Goal: Transaction & Acquisition: Book appointment/travel/reservation

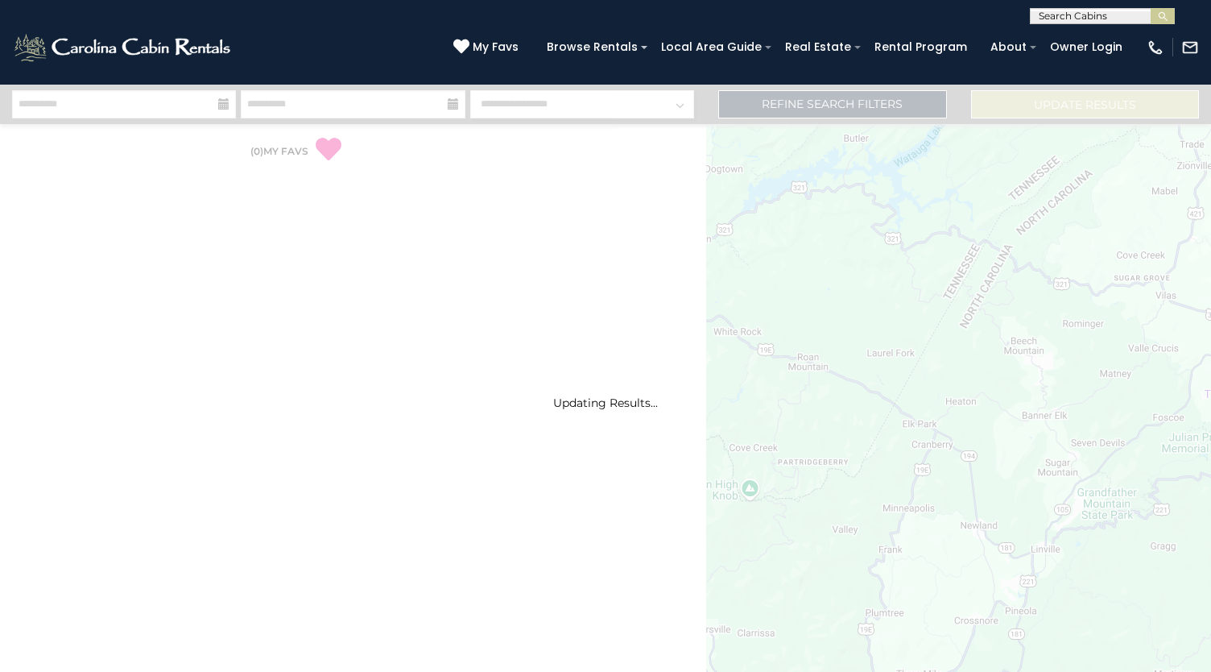
select select "*"
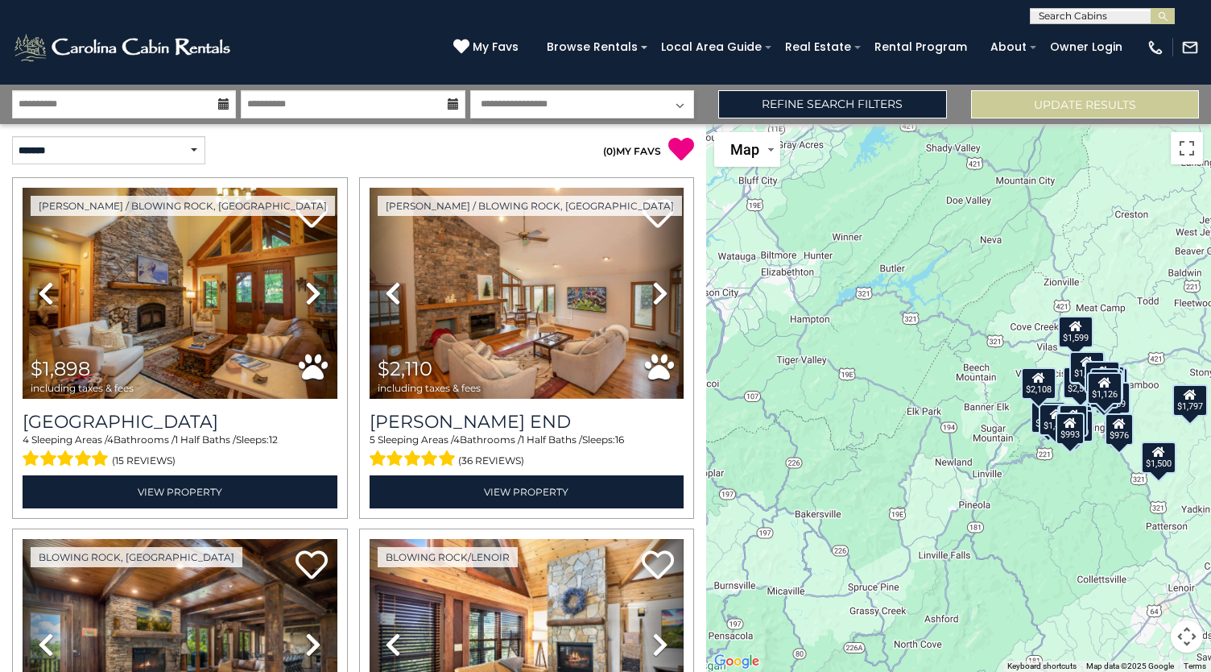
click at [220, 102] on icon at bounding box center [223, 103] width 11 height 11
click at [221, 109] on icon at bounding box center [223, 103] width 11 height 11
click at [164, 101] on input "**********" at bounding box center [124, 104] width 224 height 28
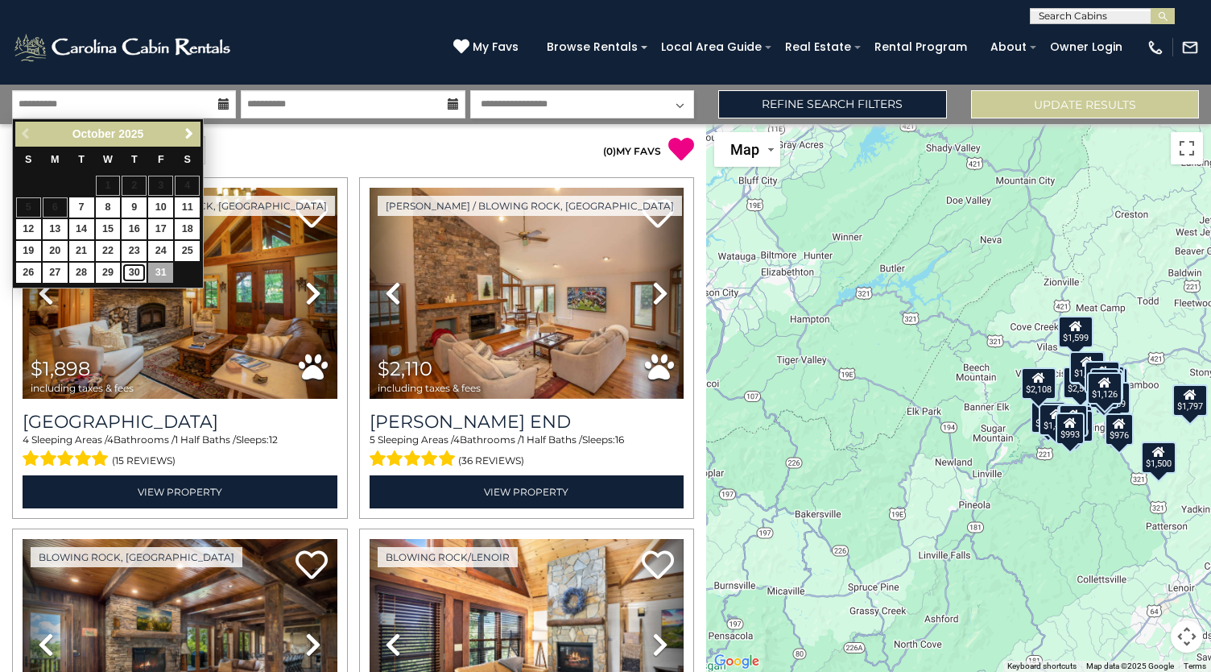
click at [130, 266] on link "30" at bounding box center [134, 273] width 25 height 20
type input "********"
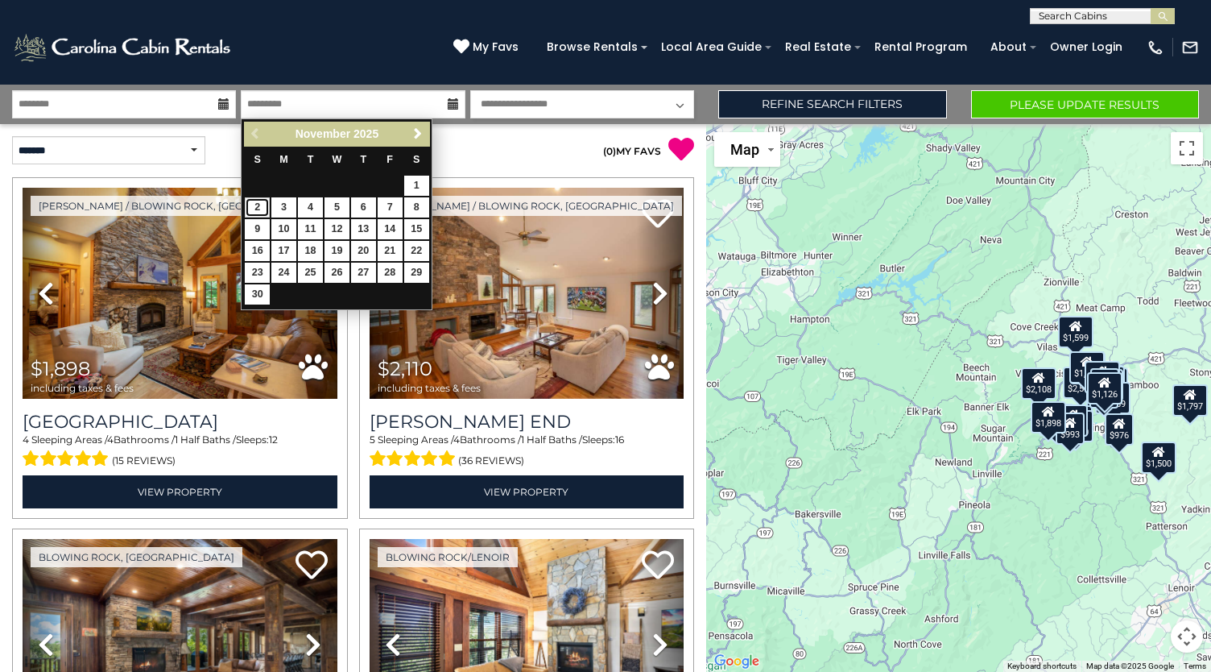
click at [257, 205] on link "2" at bounding box center [257, 207] width 25 height 20
type input "*******"
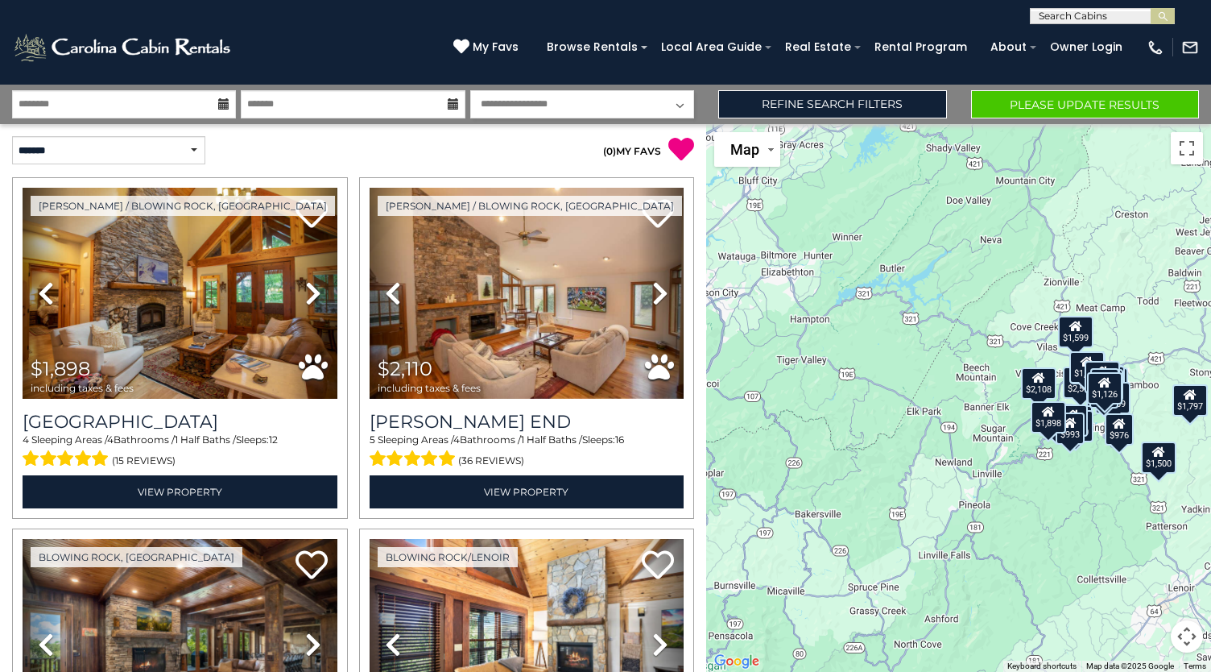
click at [669, 114] on select "**********" at bounding box center [582, 104] width 224 height 28
select select "*"
click at [470, 90] on select "**********" at bounding box center [582, 104] width 224 height 28
click at [1068, 103] on button "Please Update Results" at bounding box center [1085, 104] width 228 height 28
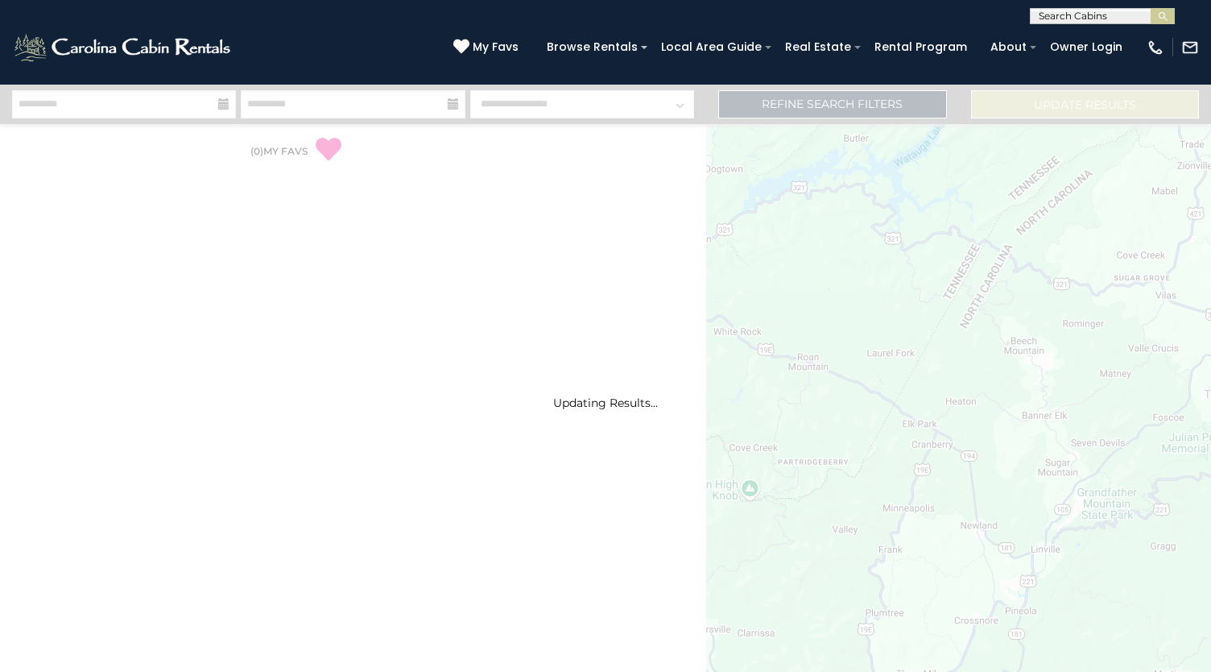
select select "*"
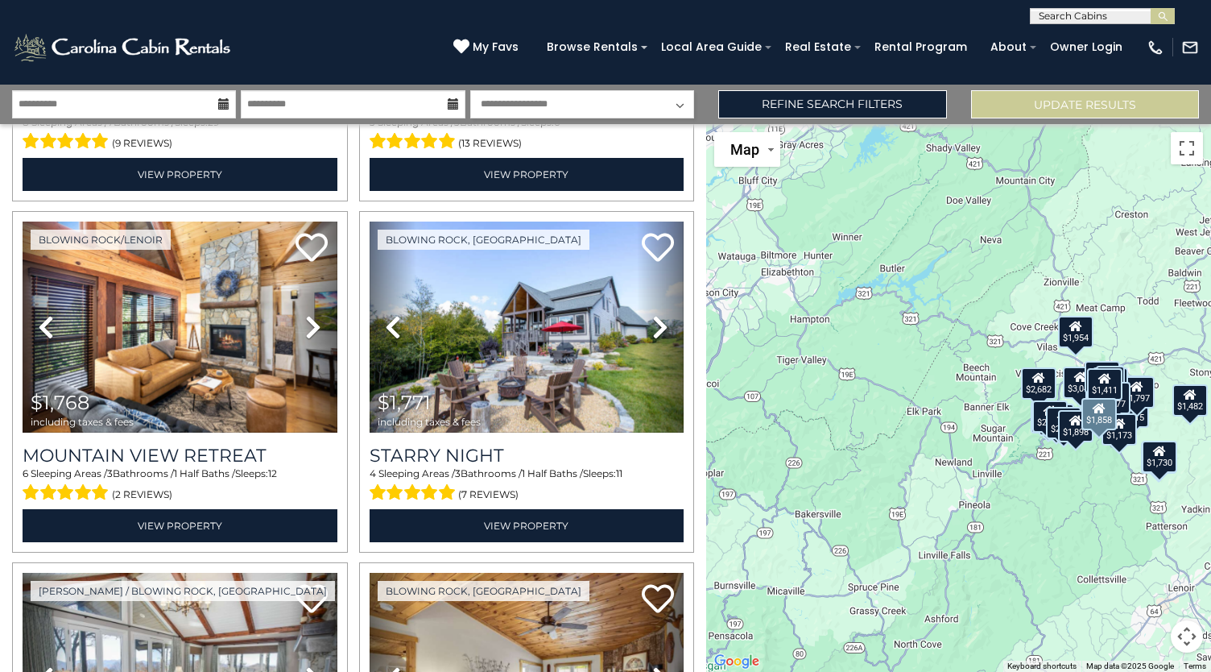
scroll to position [670, 0]
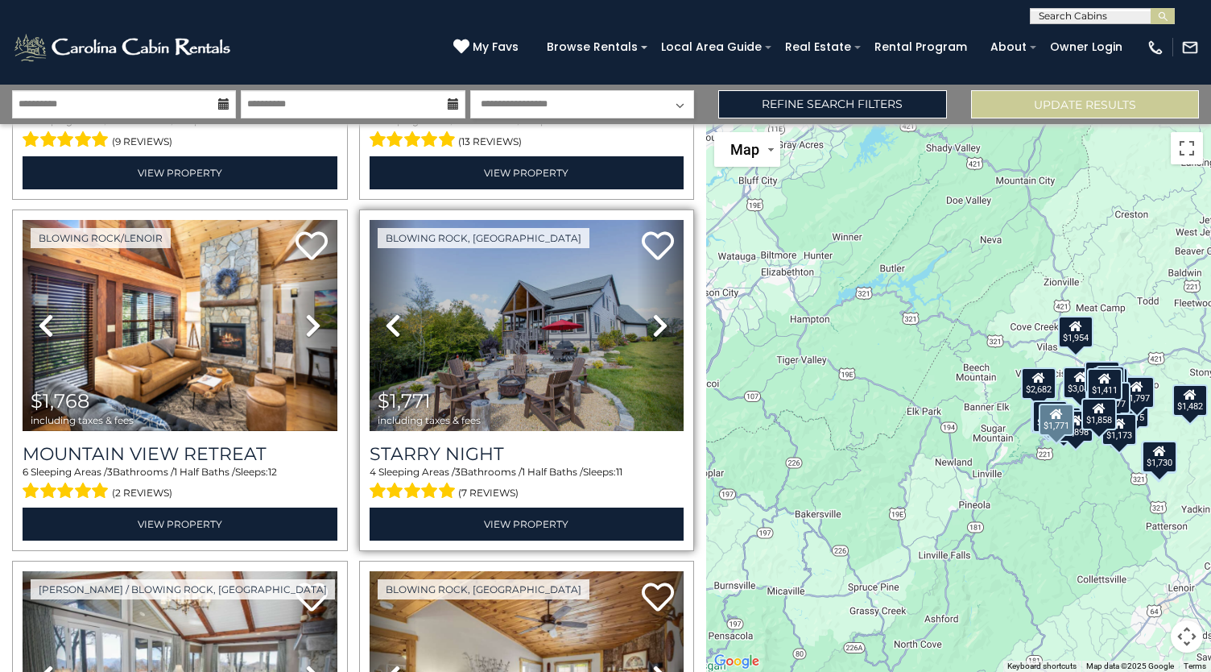
click at [655, 320] on icon at bounding box center [660, 325] width 16 height 26
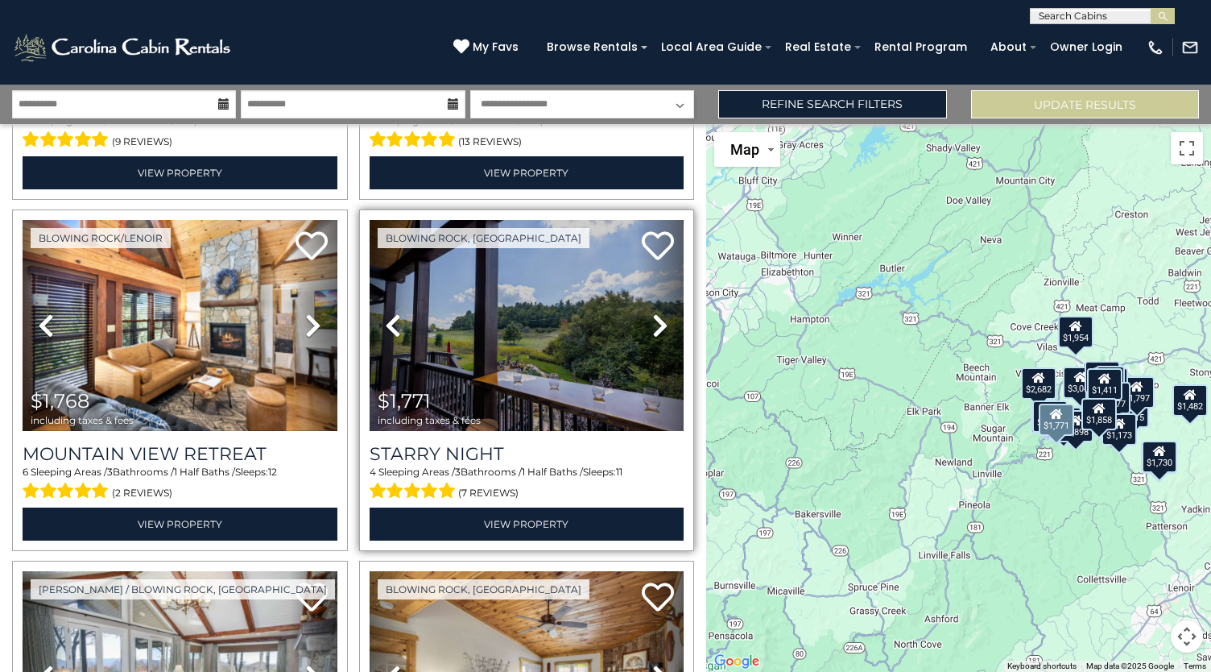
click at [655, 320] on icon at bounding box center [660, 325] width 16 height 26
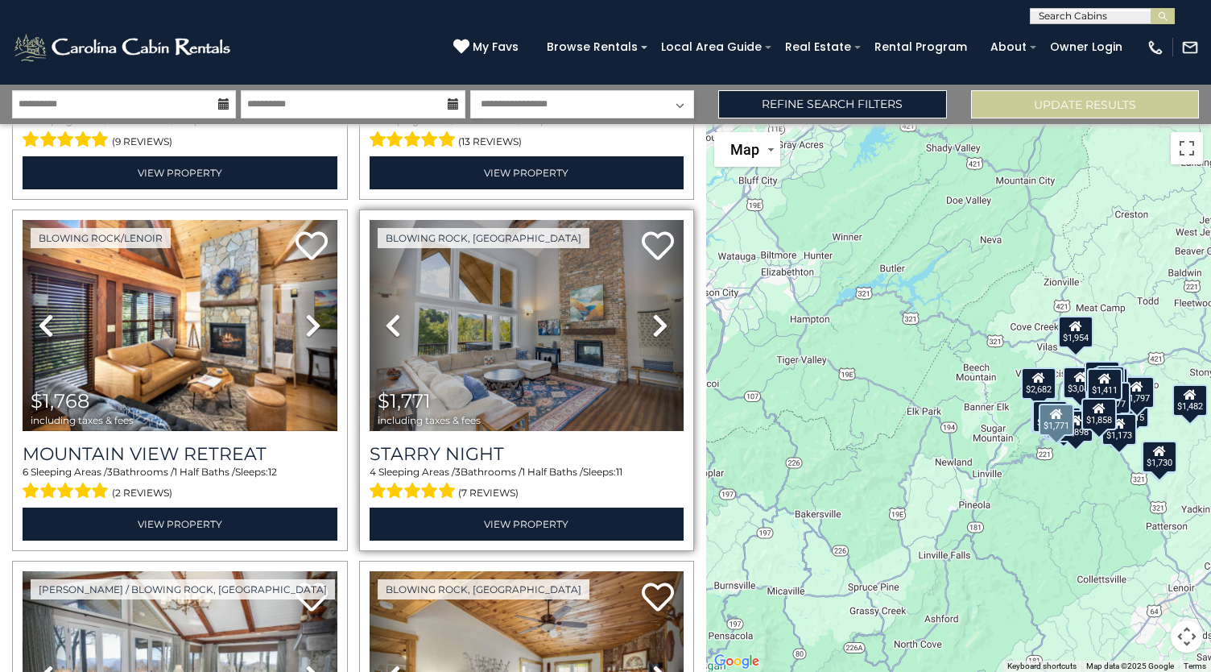
click at [655, 320] on icon at bounding box center [660, 325] width 16 height 26
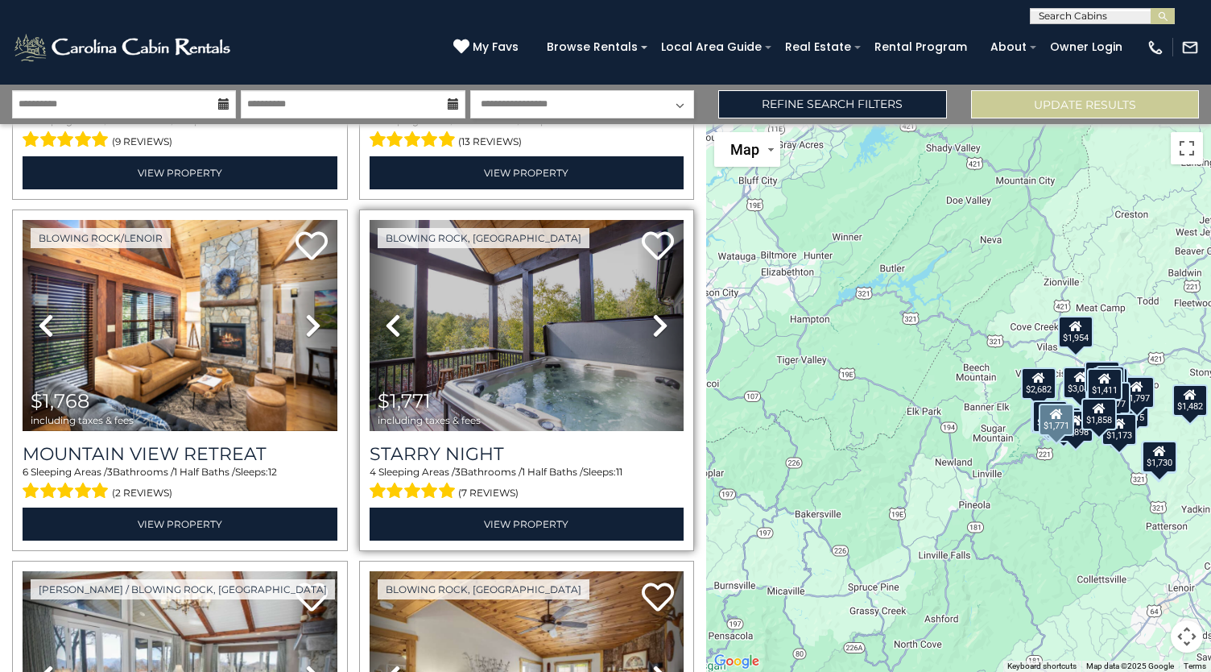
click at [655, 320] on icon at bounding box center [660, 325] width 16 height 26
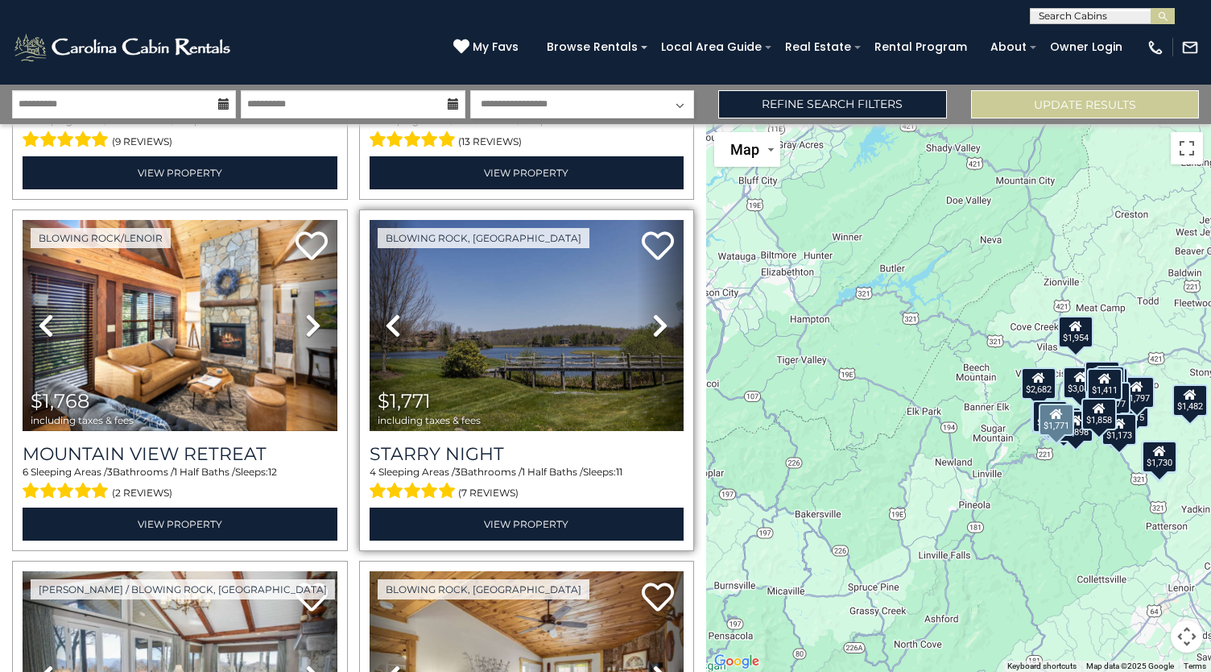
click at [655, 320] on icon at bounding box center [660, 325] width 16 height 26
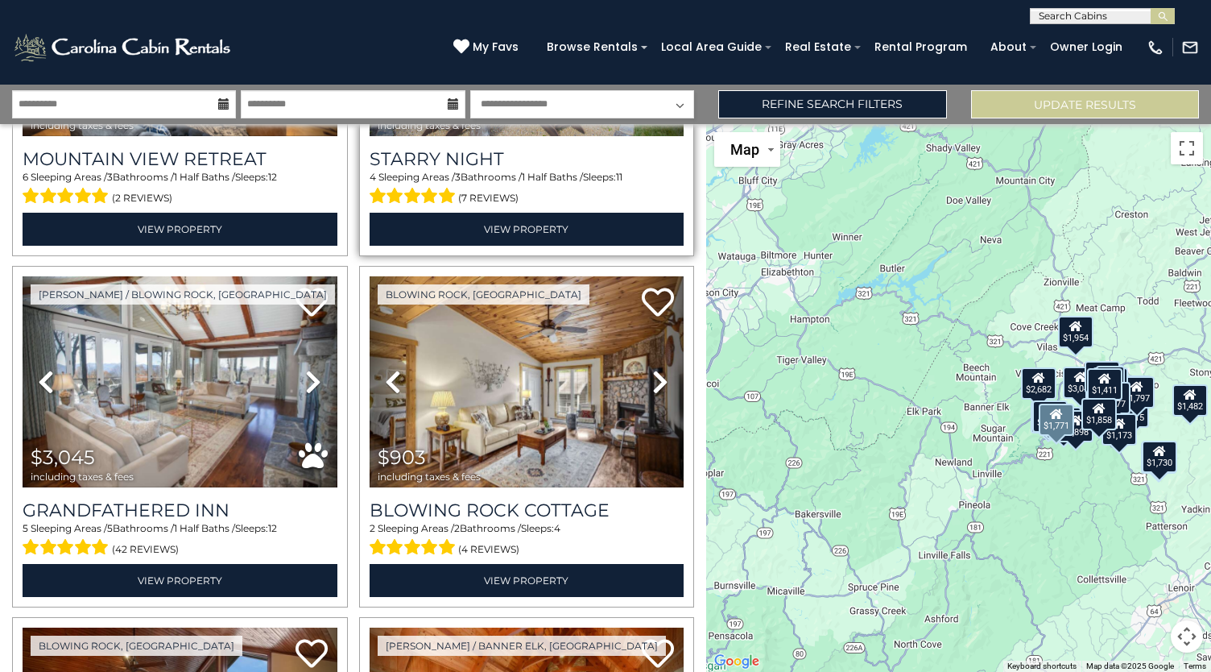
scroll to position [966, 0]
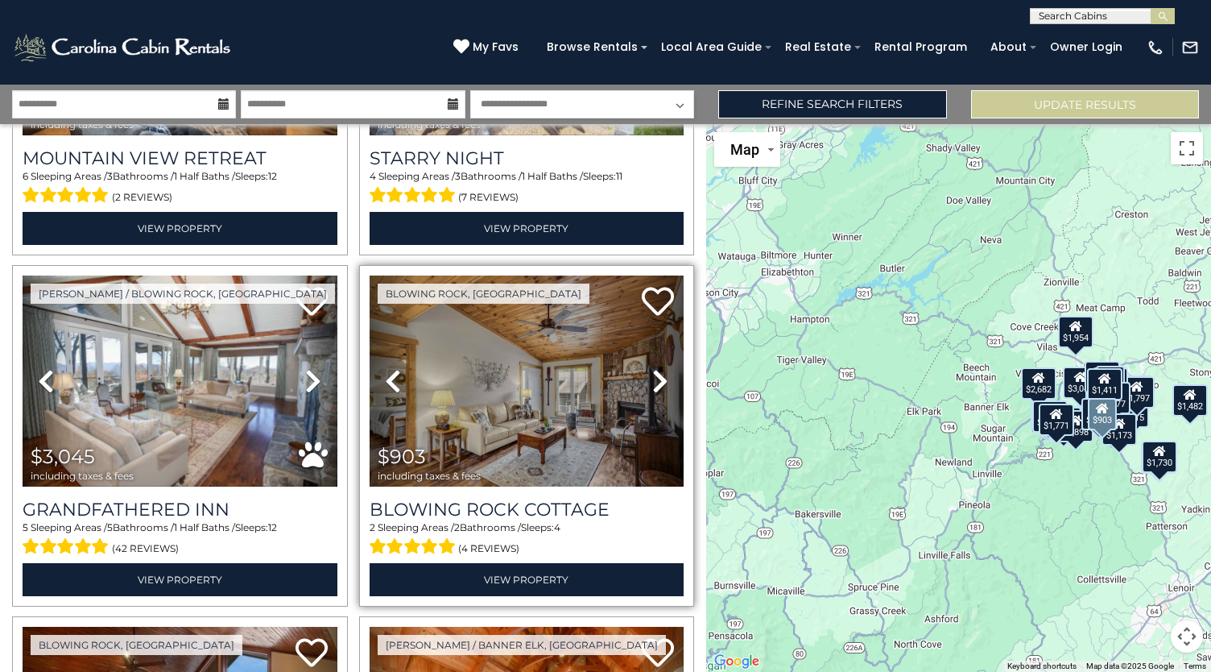
click at [655, 373] on icon at bounding box center [660, 381] width 16 height 26
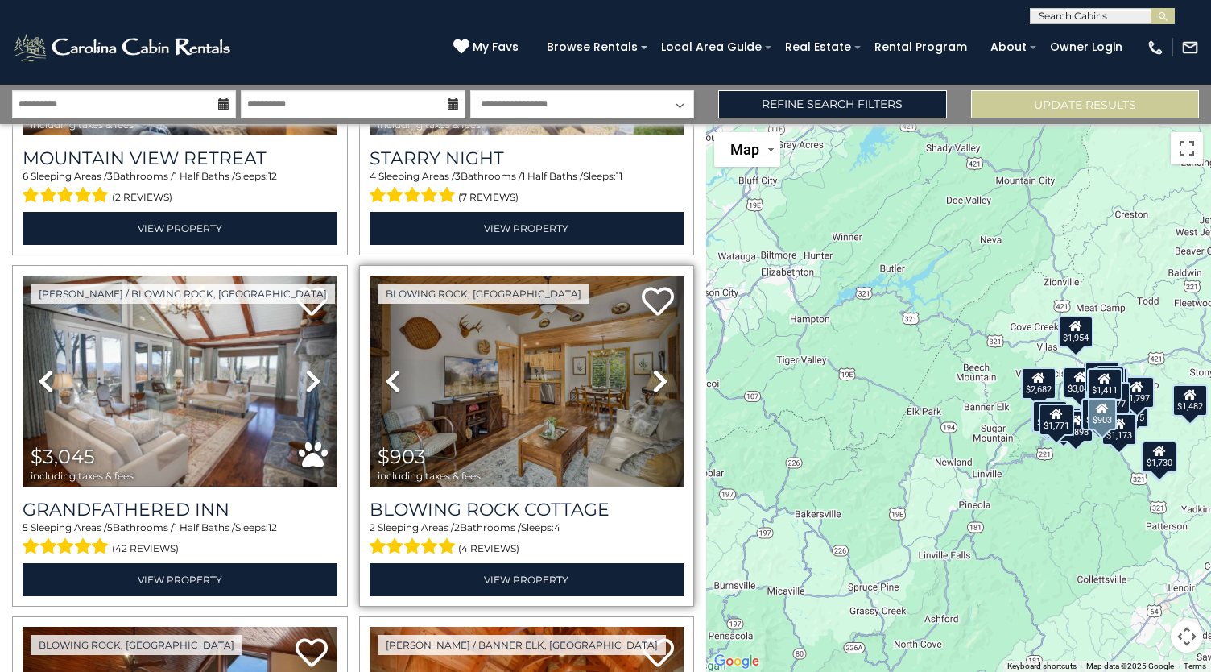
click at [655, 373] on icon at bounding box center [660, 381] width 16 height 26
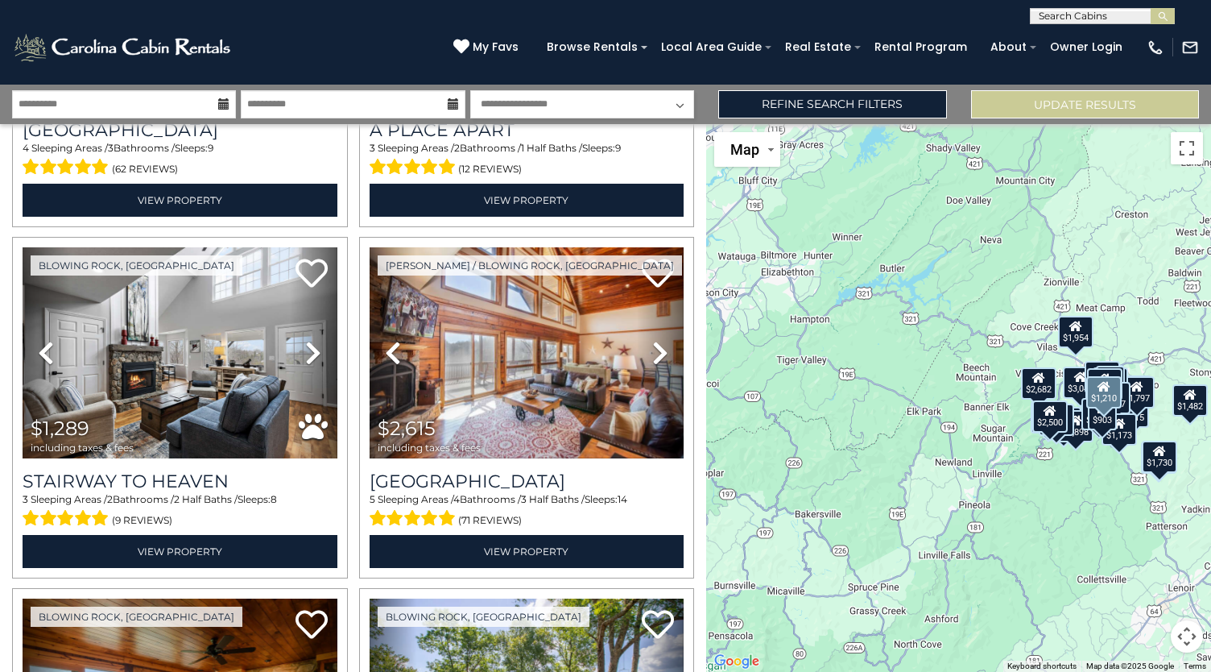
scroll to position [2399, 0]
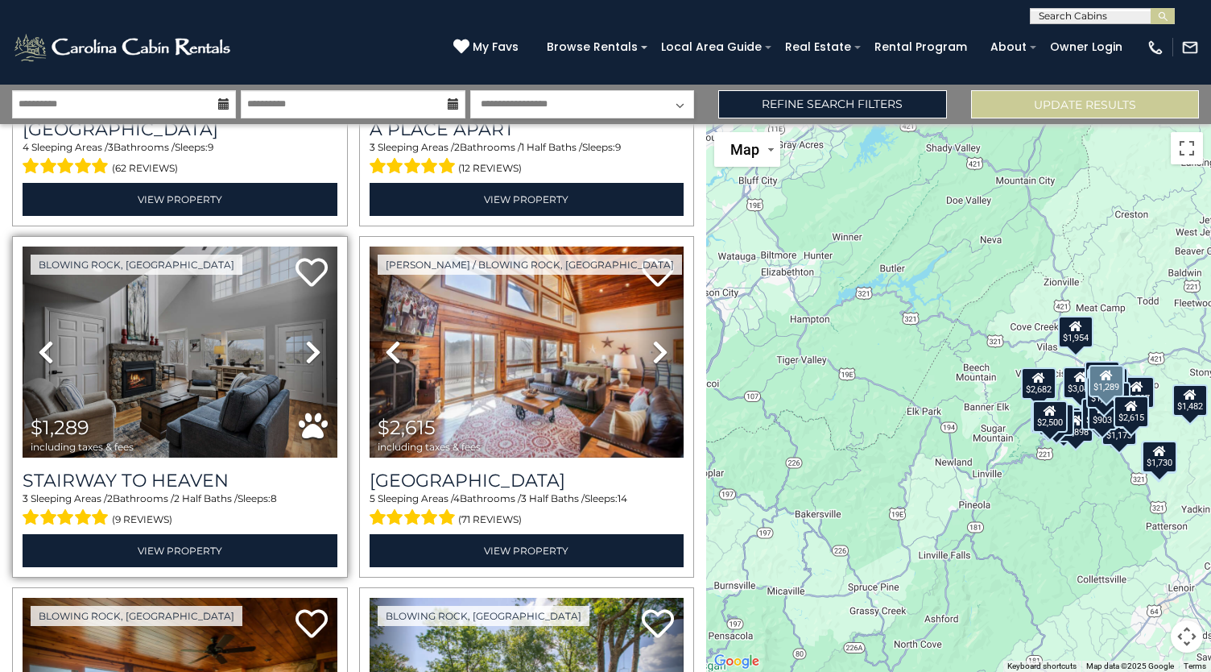
click at [312, 339] on icon at bounding box center [313, 352] width 16 height 26
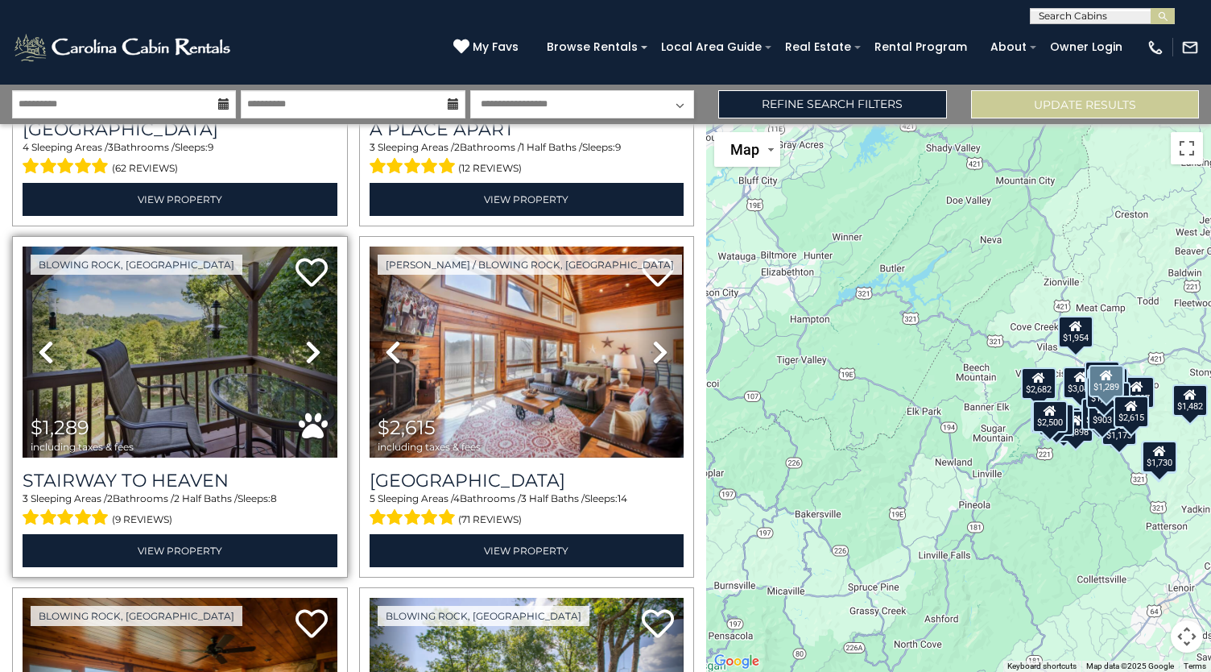
click at [312, 339] on icon at bounding box center [313, 352] width 16 height 26
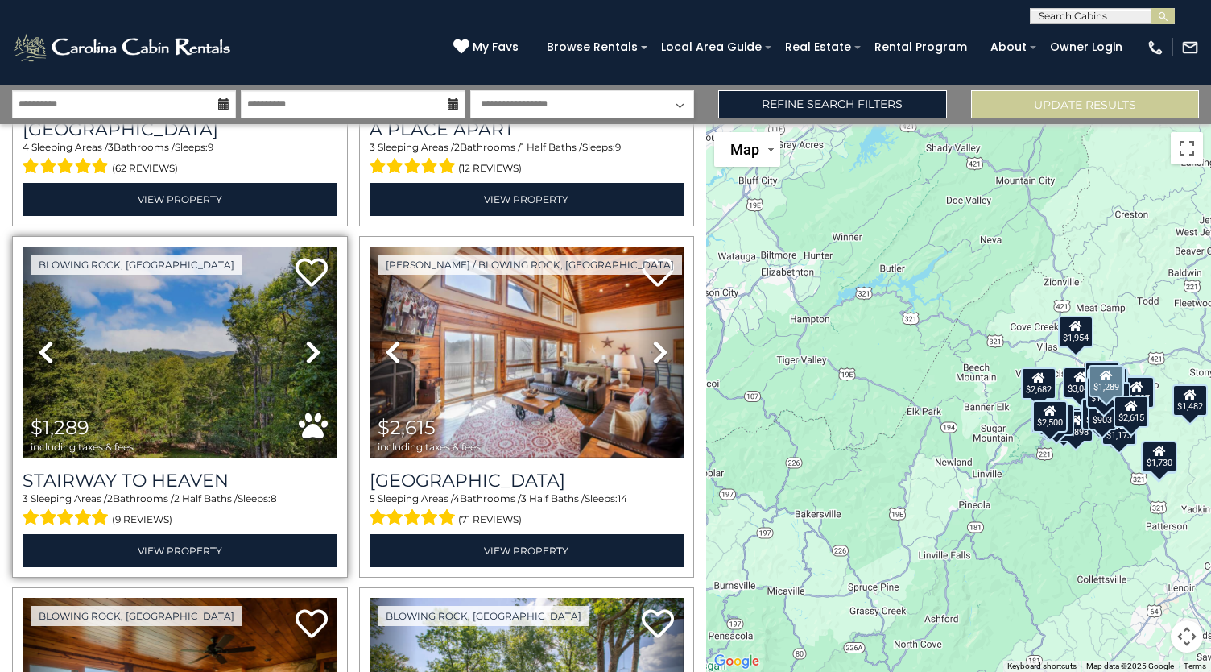
click at [312, 339] on icon at bounding box center [313, 352] width 16 height 26
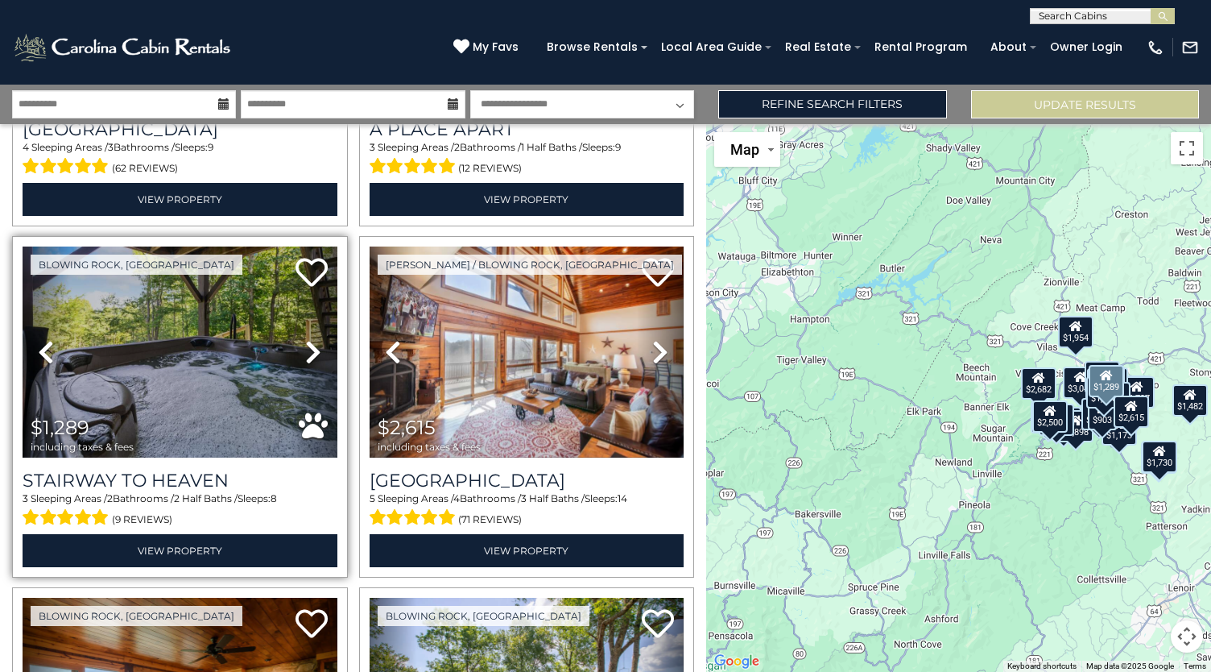
click at [312, 339] on icon at bounding box center [313, 352] width 16 height 26
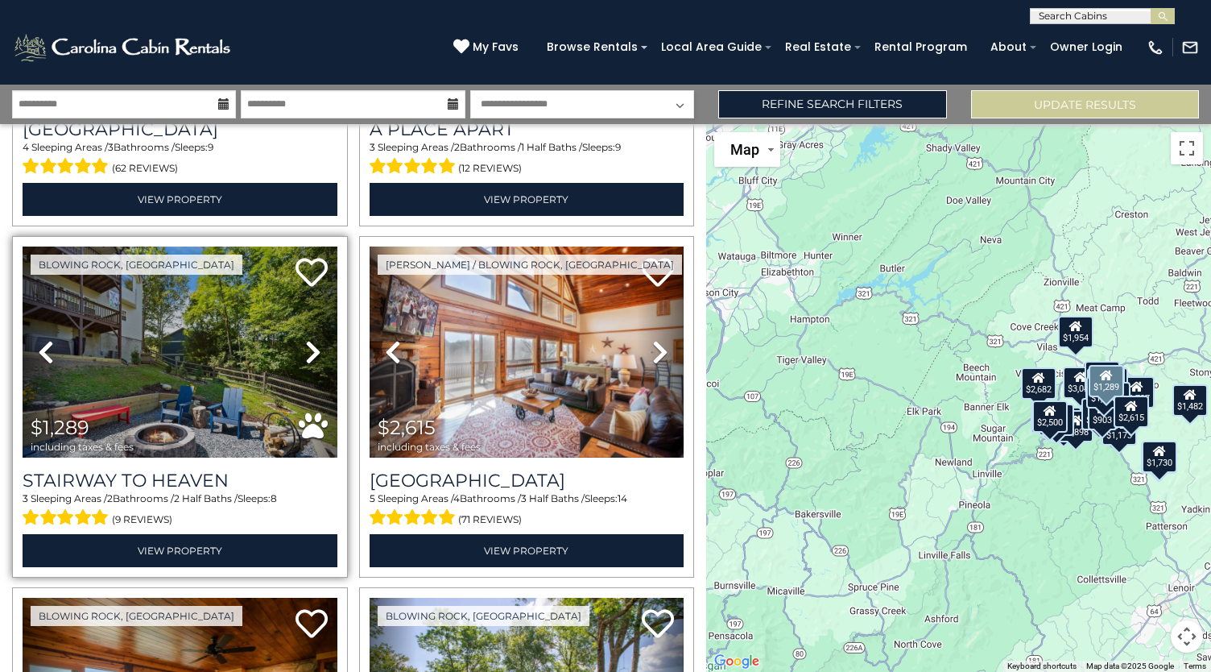
click at [312, 339] on icon at bounding box center [313, 352] width 16 height 26
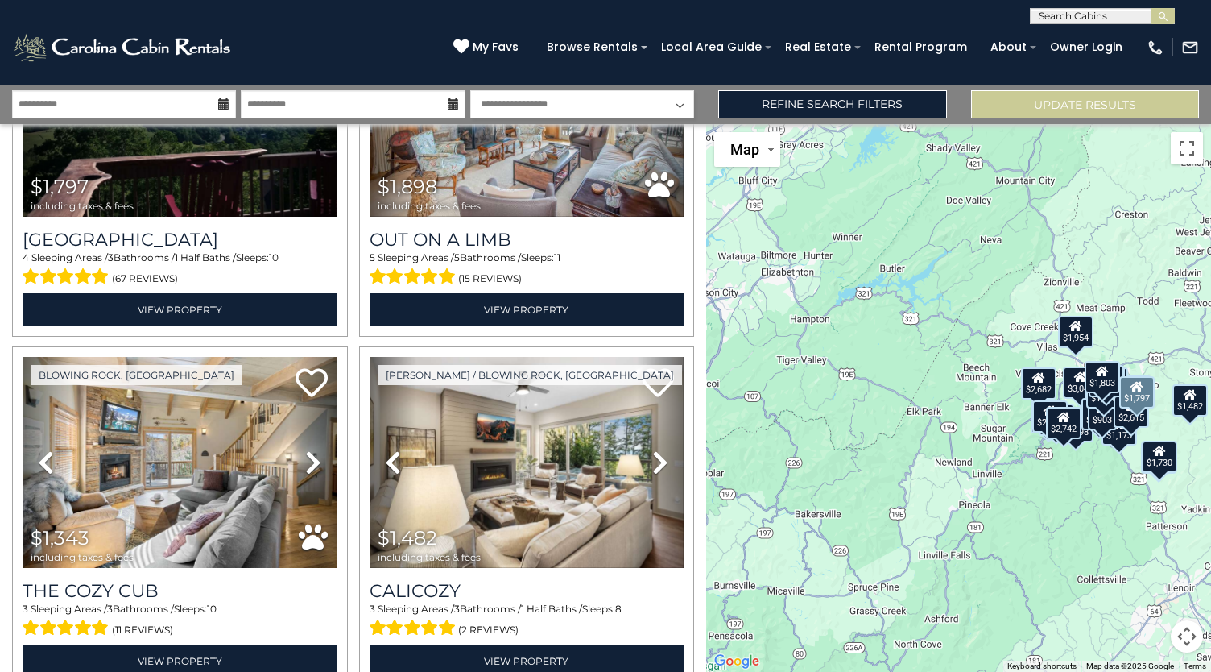
scroll to position [4053, 0]
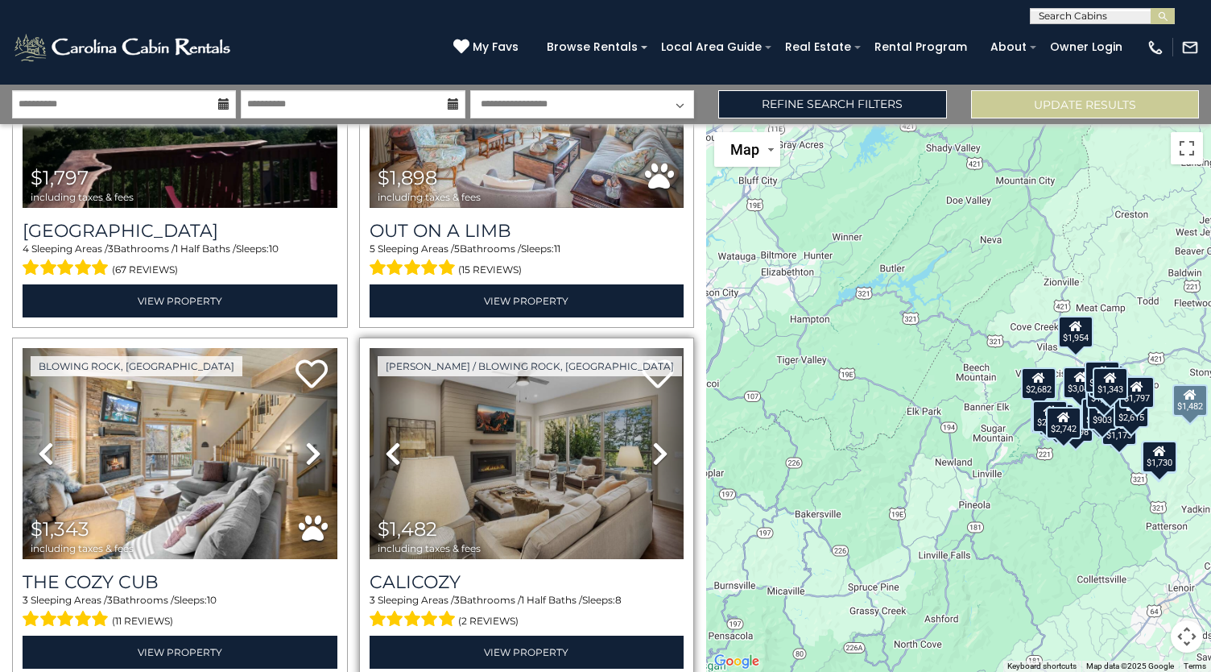
click at [656, 441] on icon at bounding box center [660, 454] width 16 height 26
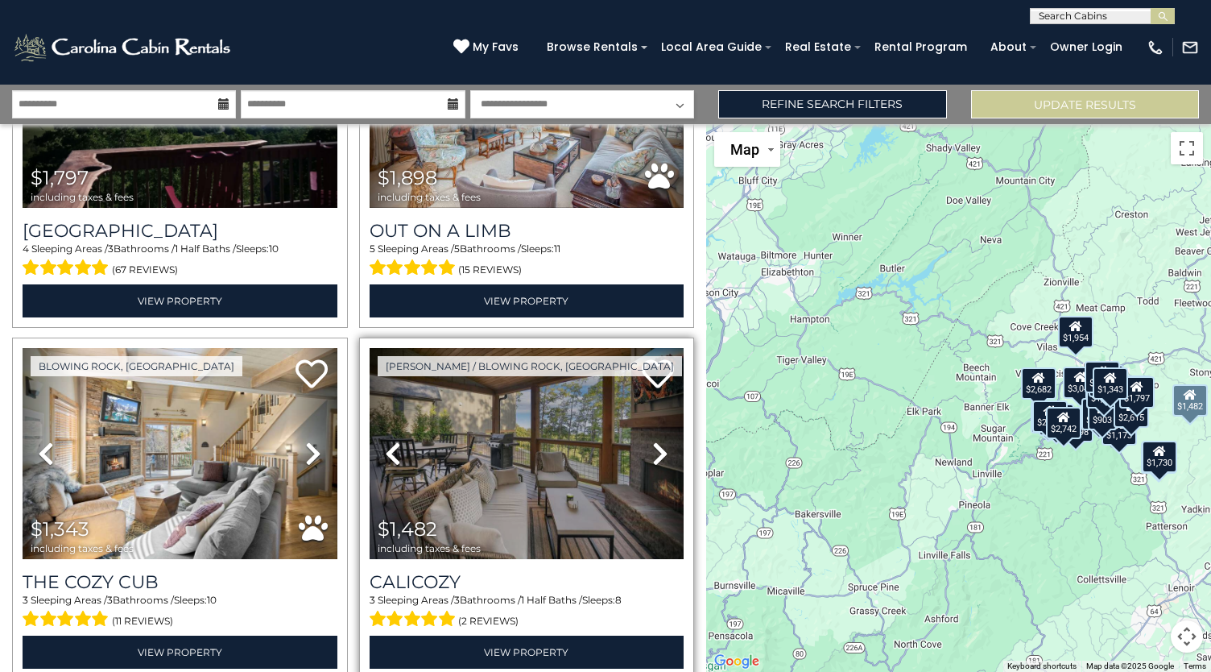
click at [656, 441] on icon at bounding box center [660, 454] width 16 height 26
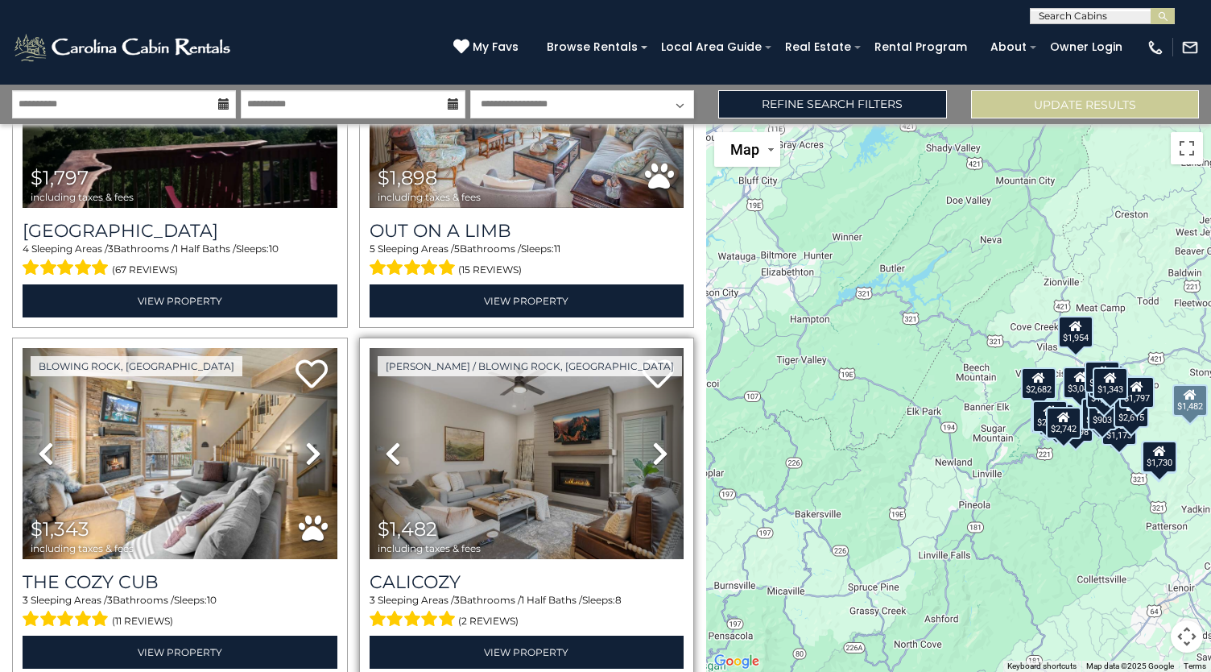
click at [656, 441] on icon at bounding box center [660, 454] width 16 height 26
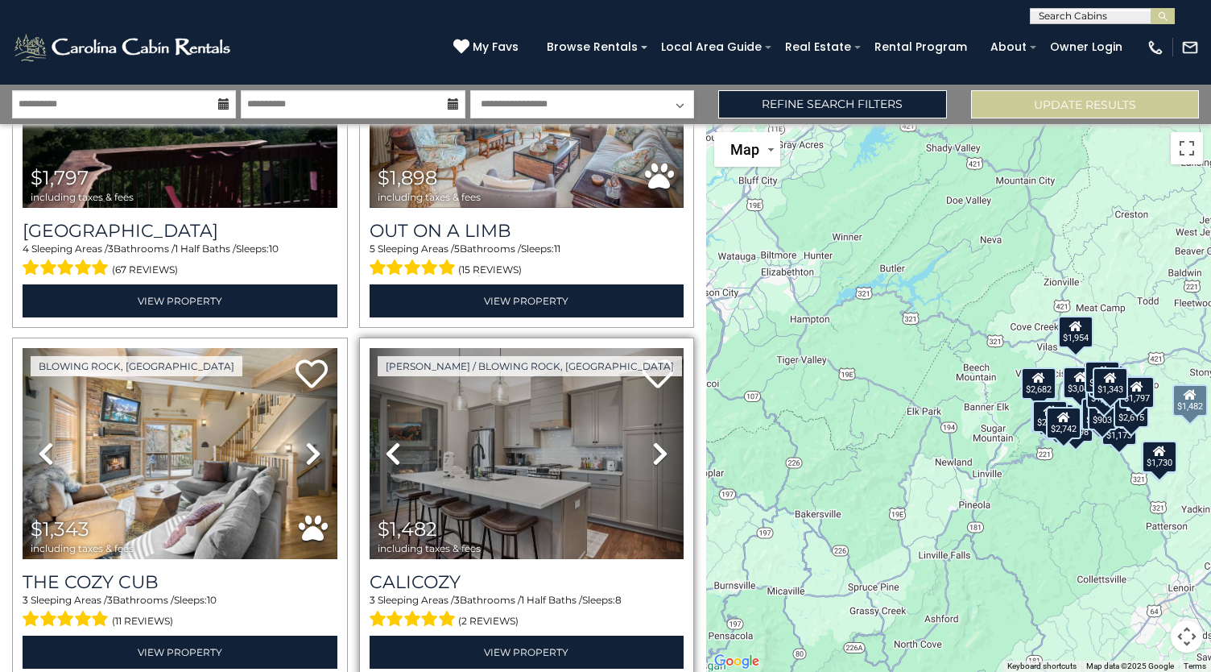
click at [656, 441] on icon at bounding box center [660, 454] width 16 height 26
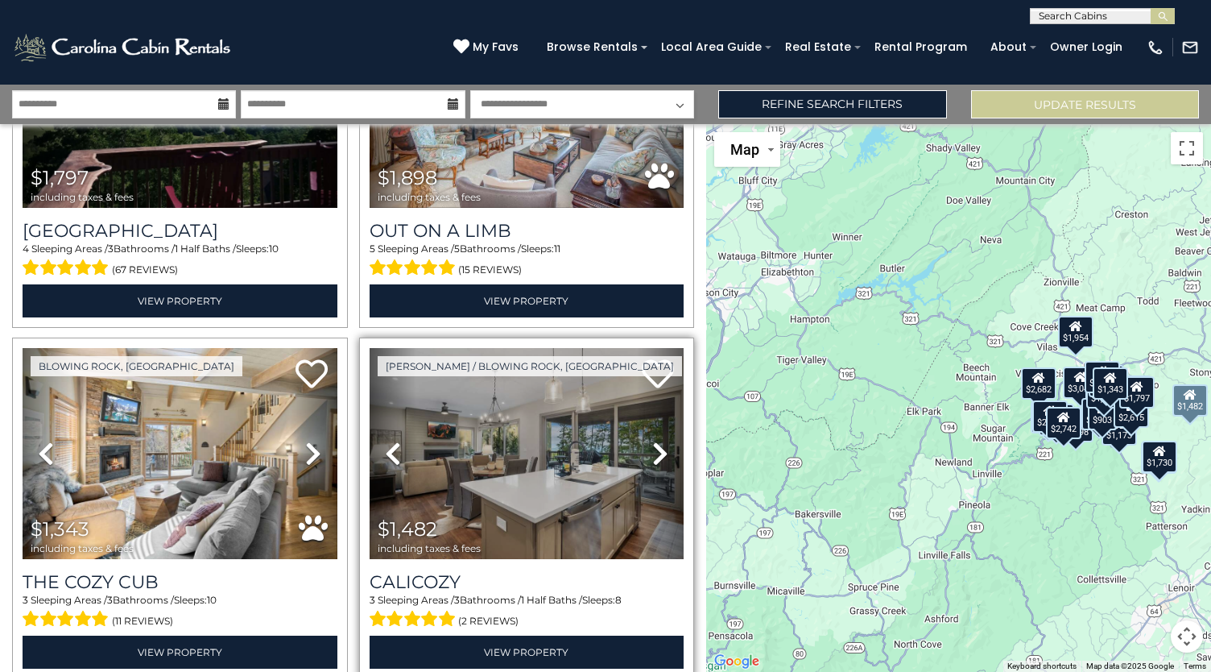
click at [656, 441] on icon at bounding box center [660, 454] width 16 height 26
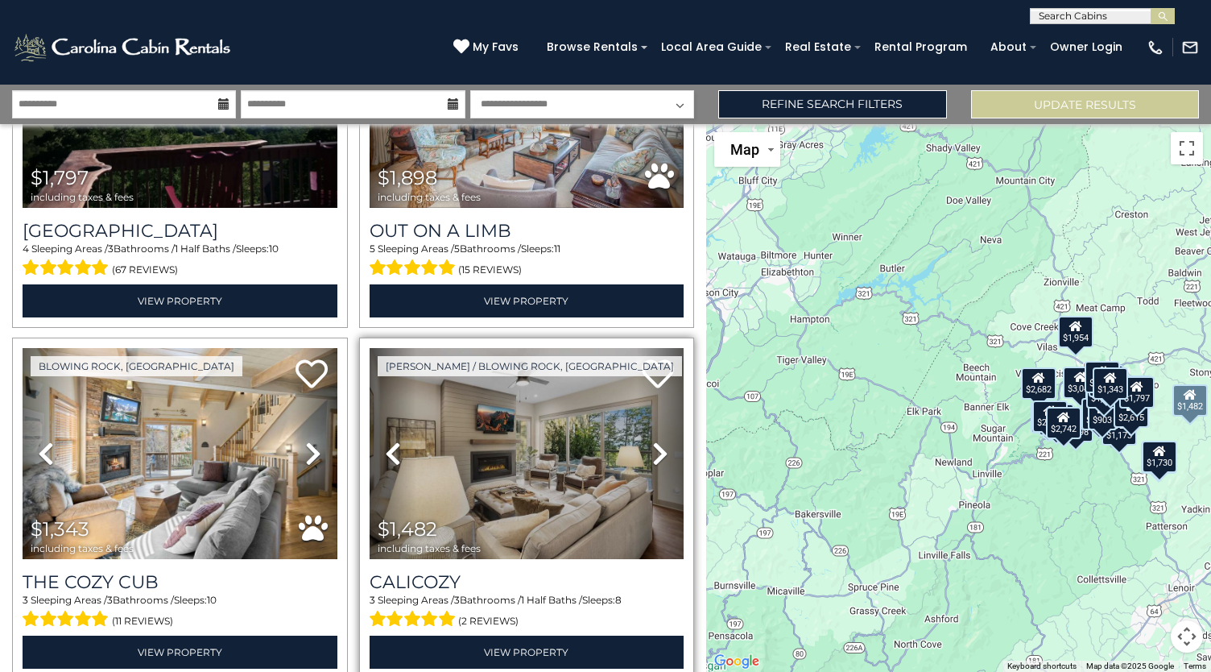
click at [656, 441] on icon at bounding box center [660, 454] width 16 height 26
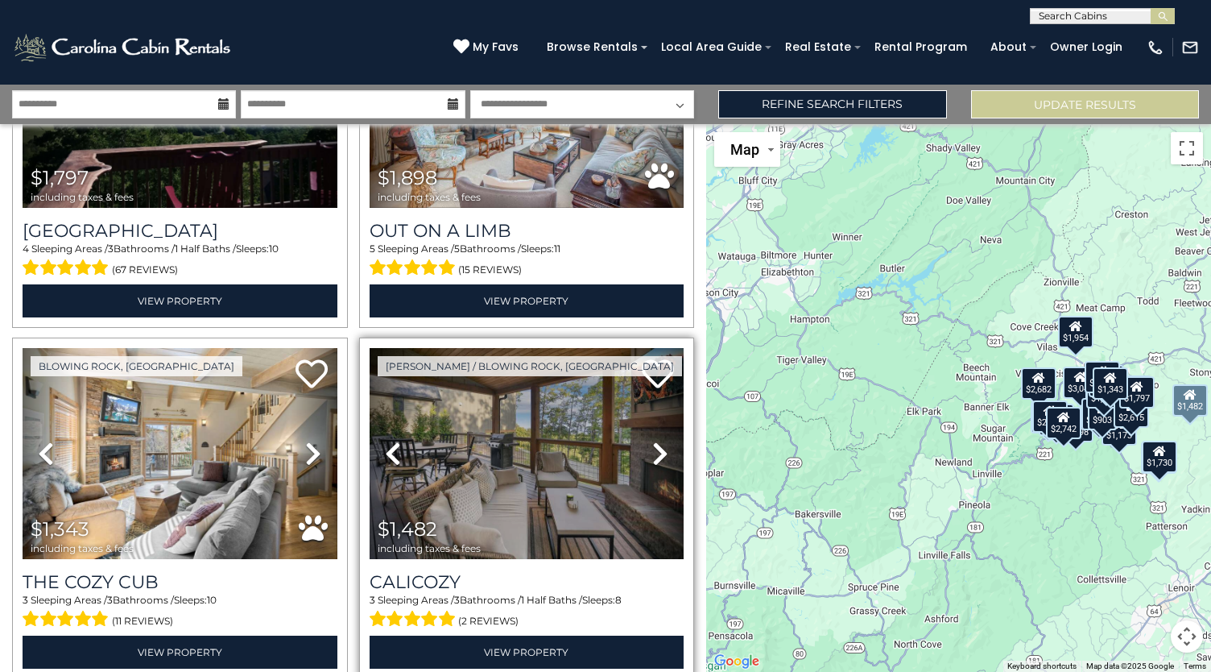
click at [656, 441] on icon at bounding box center [660, 454] width 16 height 26
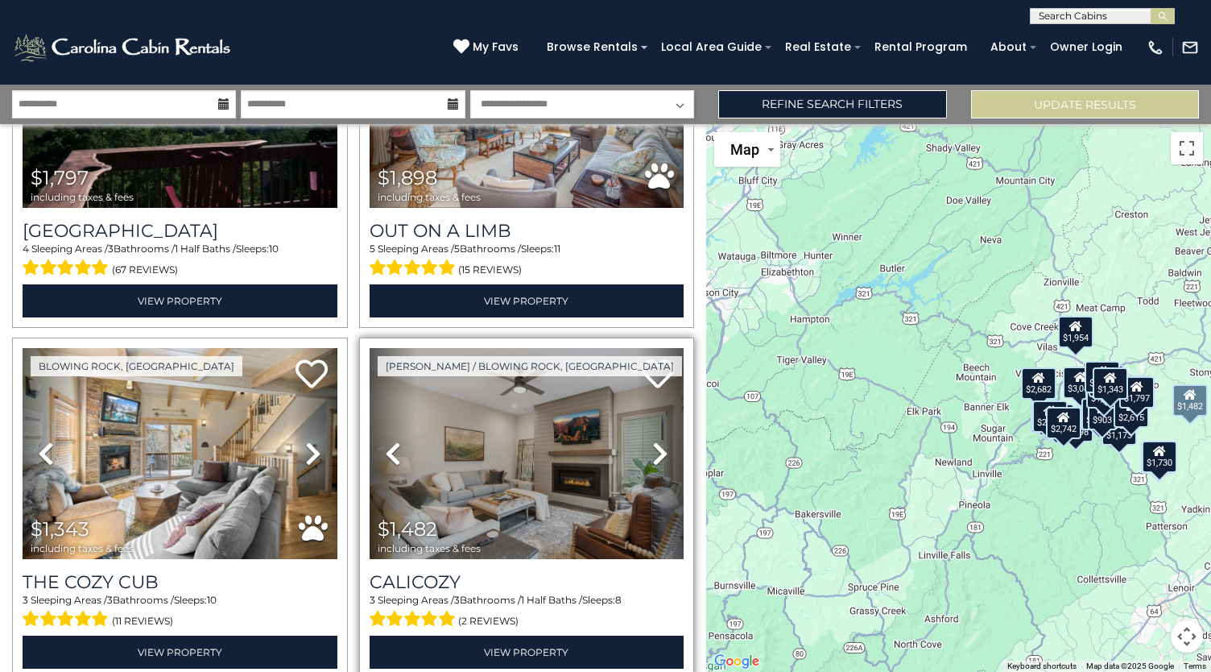
click at [656, 441] on icon at bounding box center [660, 454] width 16 height 26
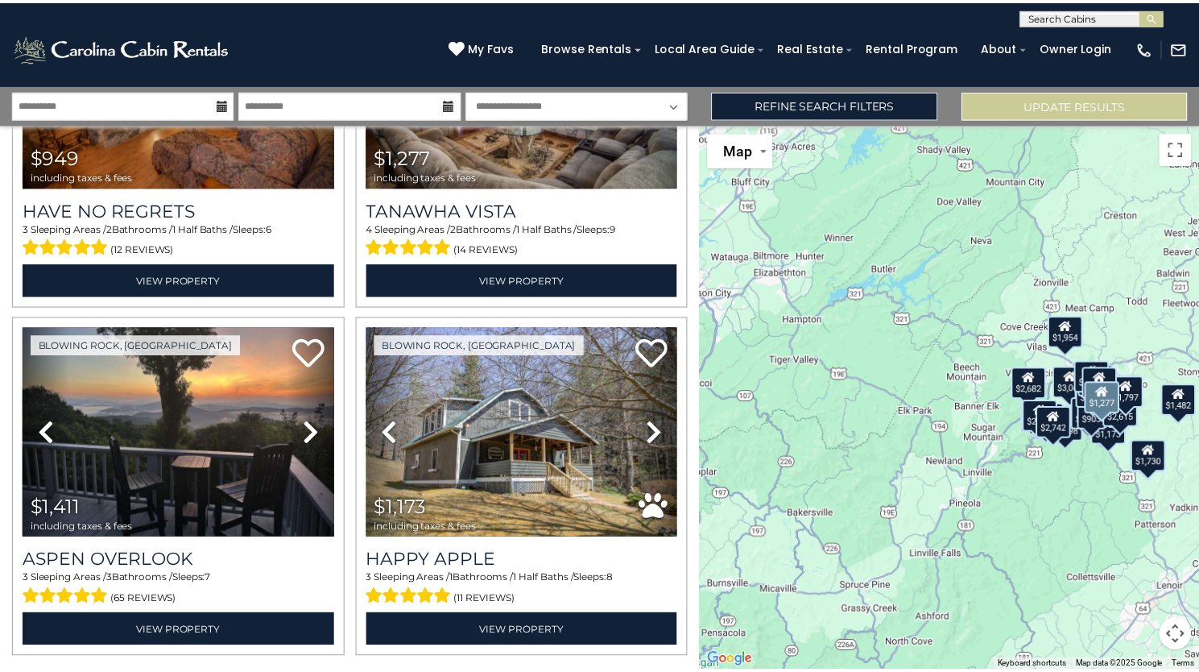
scroll to position [4814, 0]
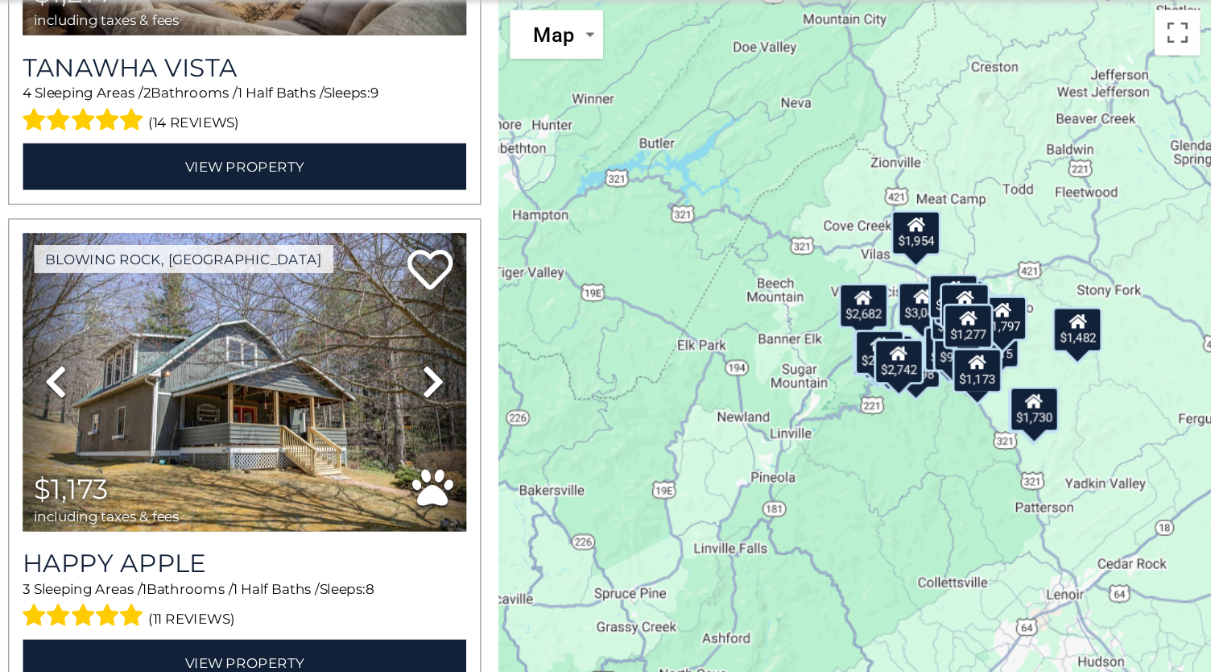
drag, startPoint x: 1167, startPoint y: 358, endPoint x: 1090, endPoint y: 315, distance: 88.7
click at [1090, 315] on div "$2,403 $2,494 $4,729 $1,858 $1,768 $1,771 $3,045 $903 $1,798 $2,682 $1,802 $2,5…" at bounding box center [958, 398] width 505 height 548
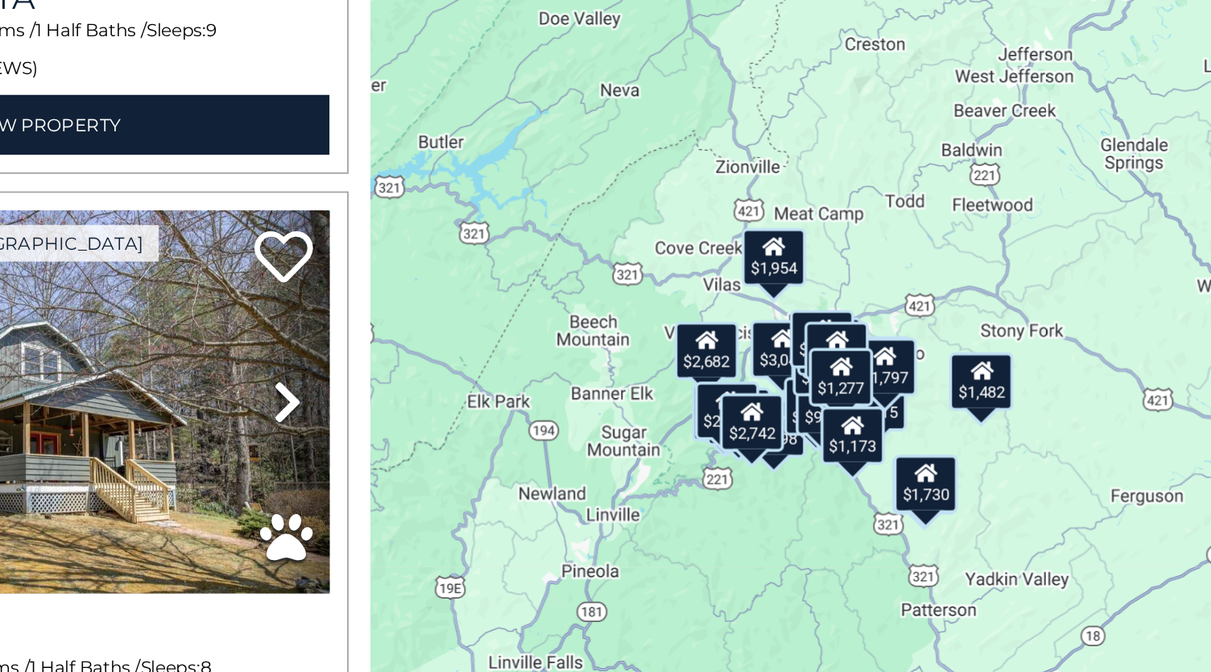
drag, startPoint x: 1005, startPoint y: 424, endPoint x: 931, endPoint y: 455, distance: 80.2
click at [931, 455] on div "$2,403 $2,494 $4,729 $1,858 $1,768 $1,771 $3,045 $903 $1,798 $2,682 $1,802 $2,5…" at bounding box center [958, 398] width 505 height 548
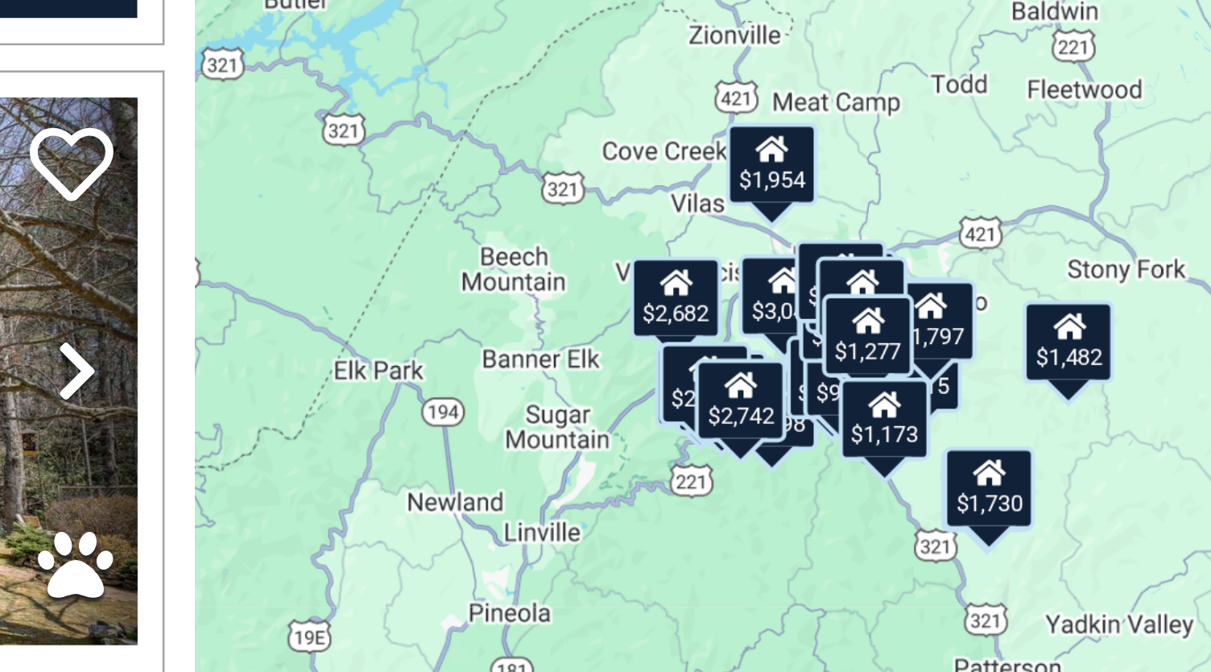
click at [968, 389] on div "$1,277" at bounding box center [965, 382] width 35 height 32
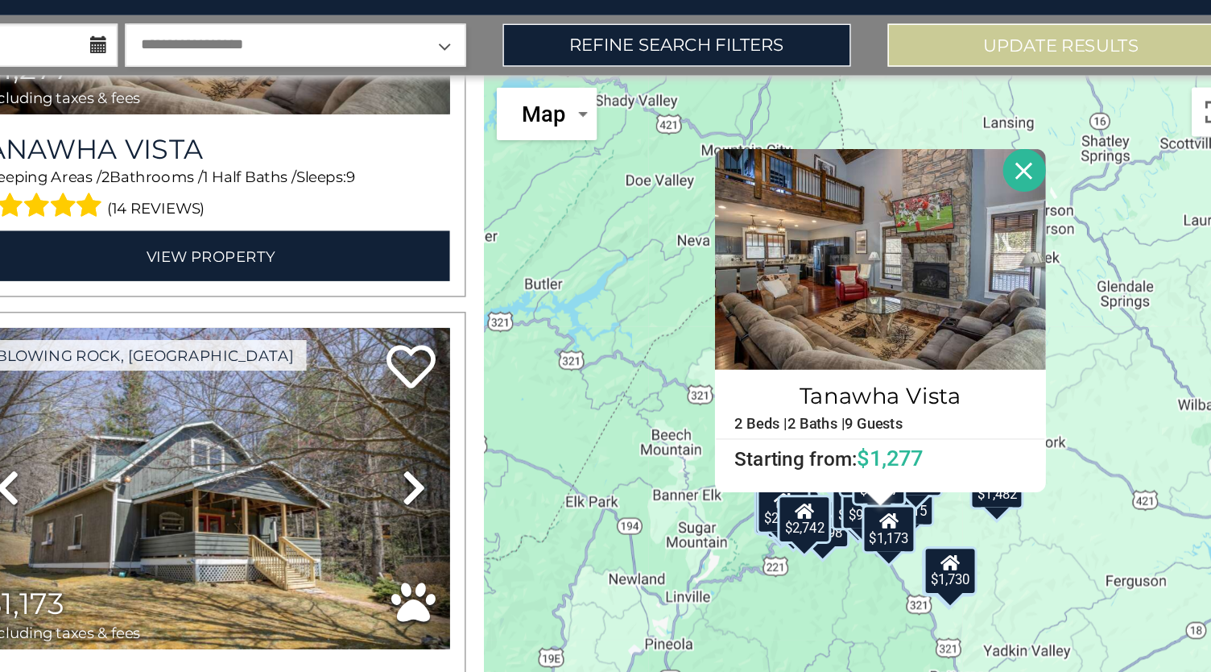
click at [891, 424] on div "$2,500" at bounding box center [902, 409] width 35 height 32
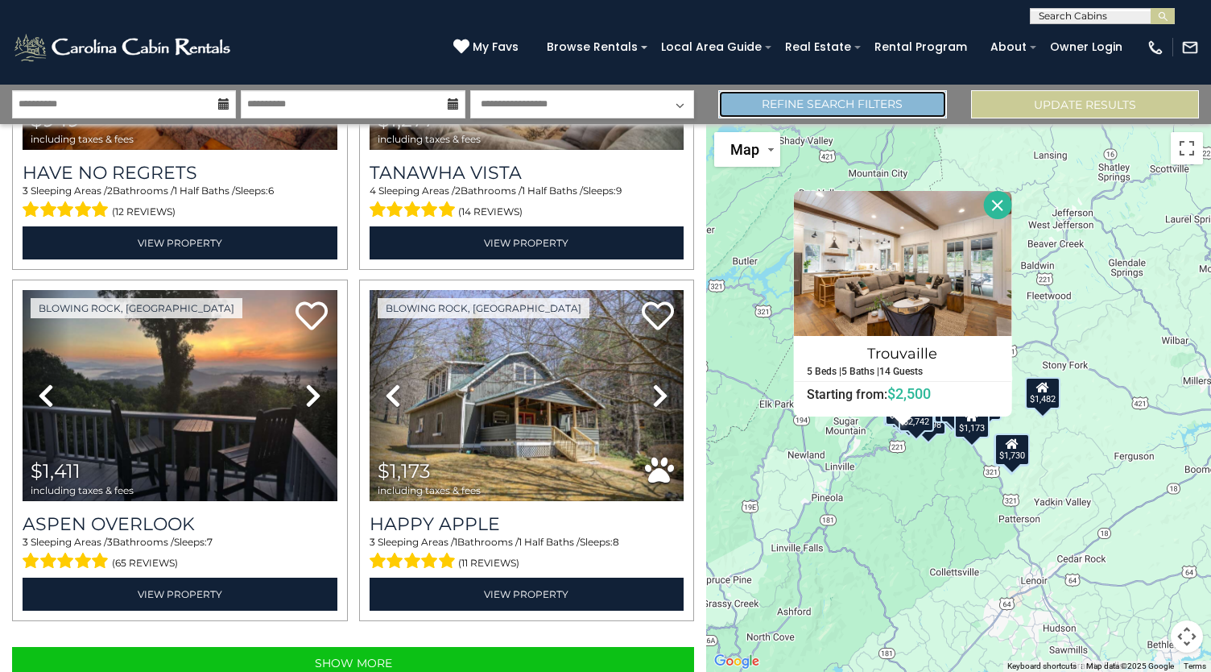
click at [854, 97] on link "Refine Search Filters" at bounding box center [832, 104] width 228 height 28
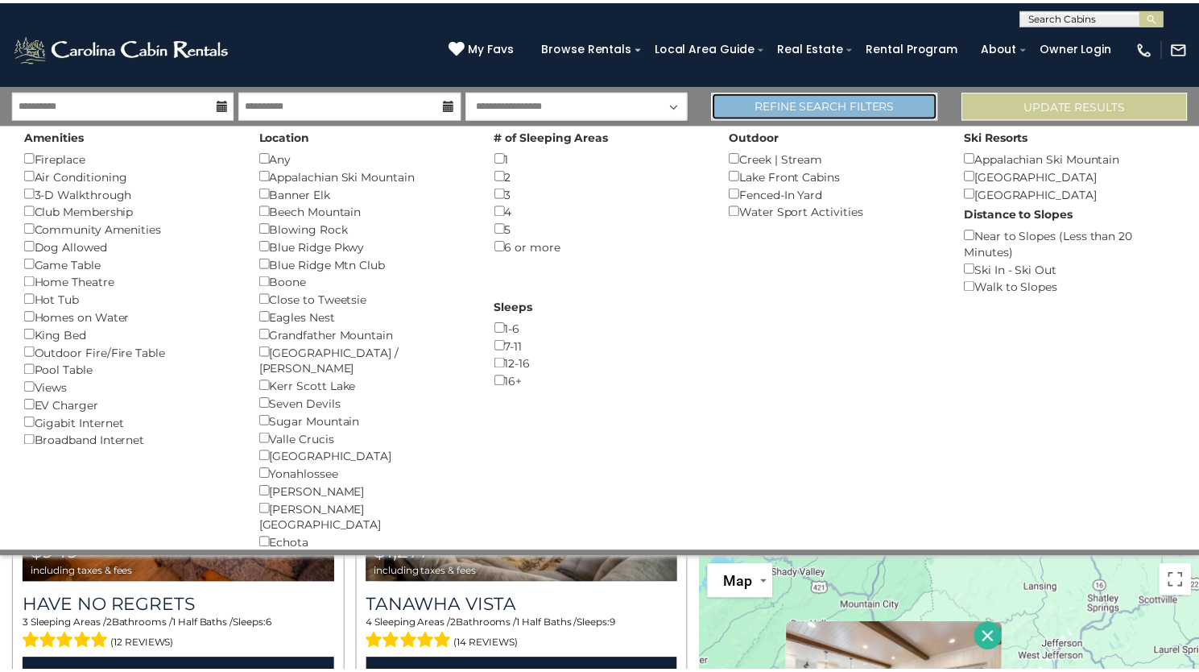
scroll to position [4777, 0]
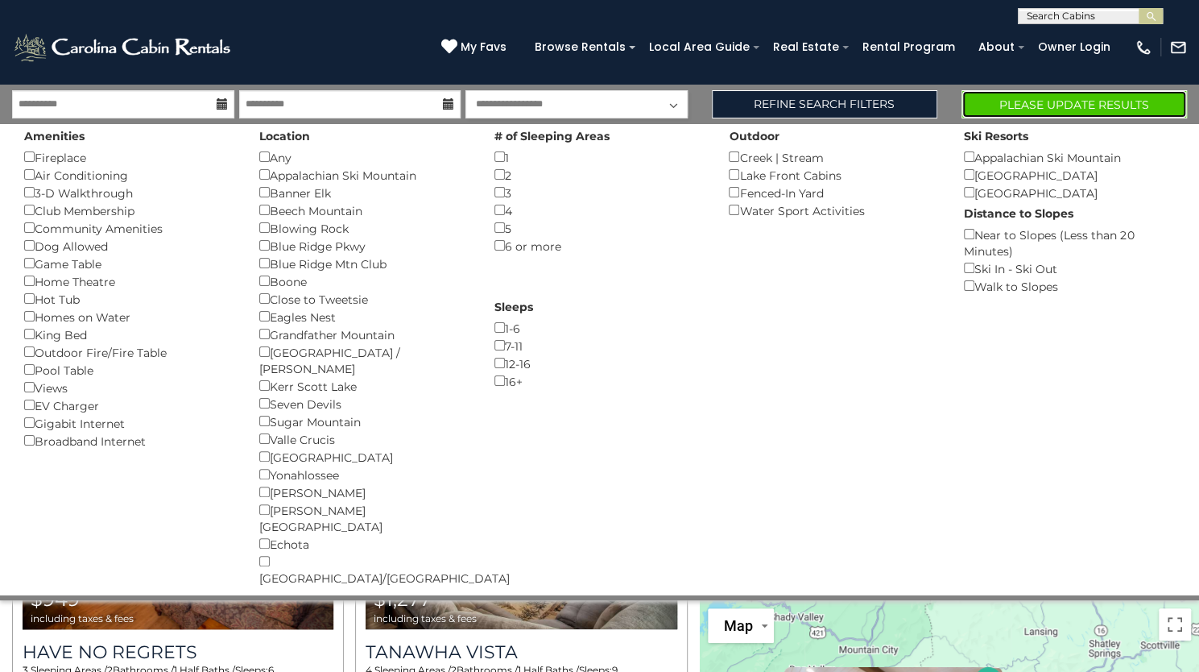
click at [1005, 99] on button "Please Update Results" at bounding box center [1074, 104] width 225 height 28
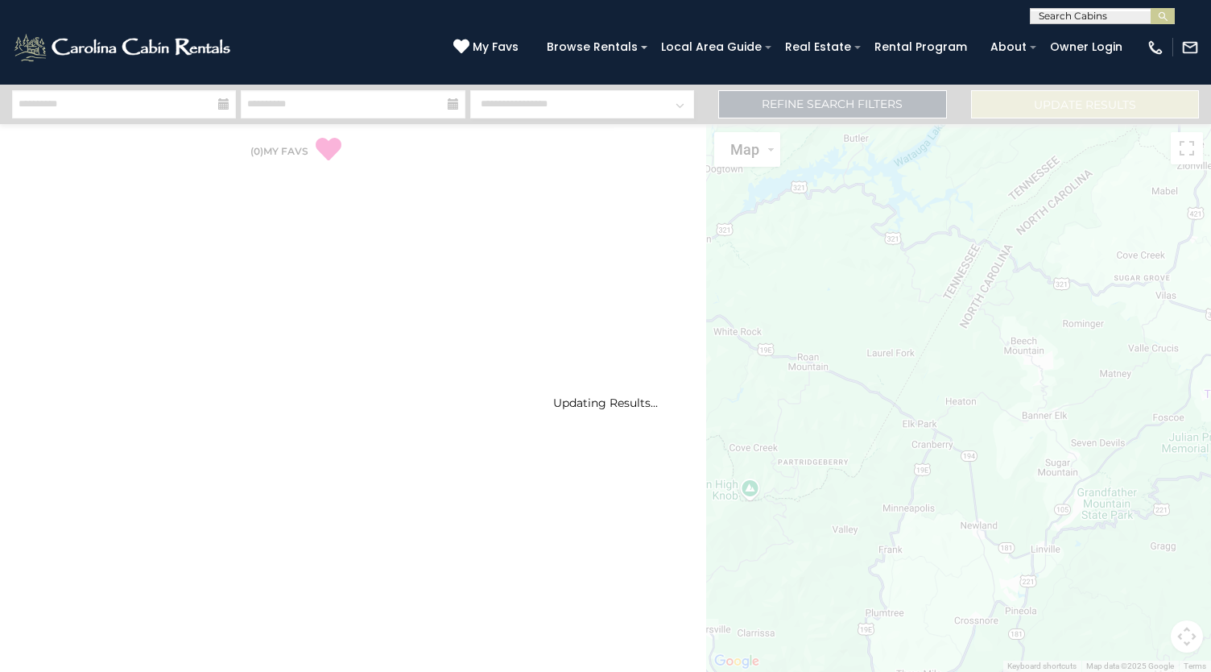
select select "*"
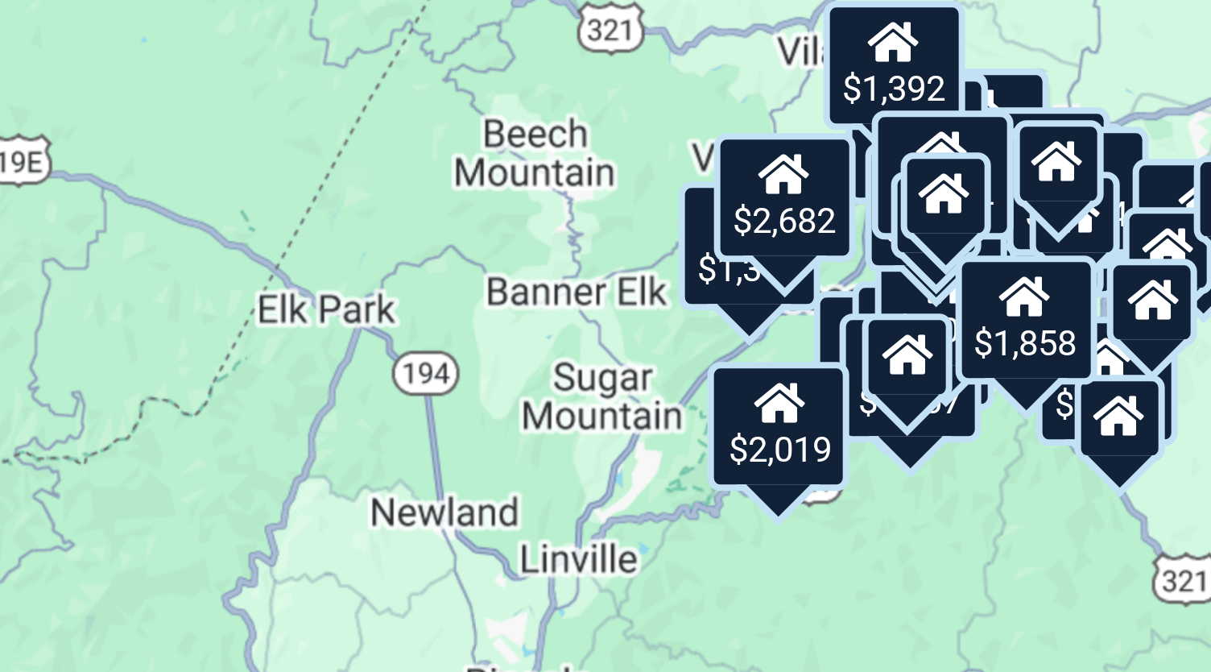
click at [1111, 440] on div "$1,173" at bounding box center [1120, 429] width 35 height 32
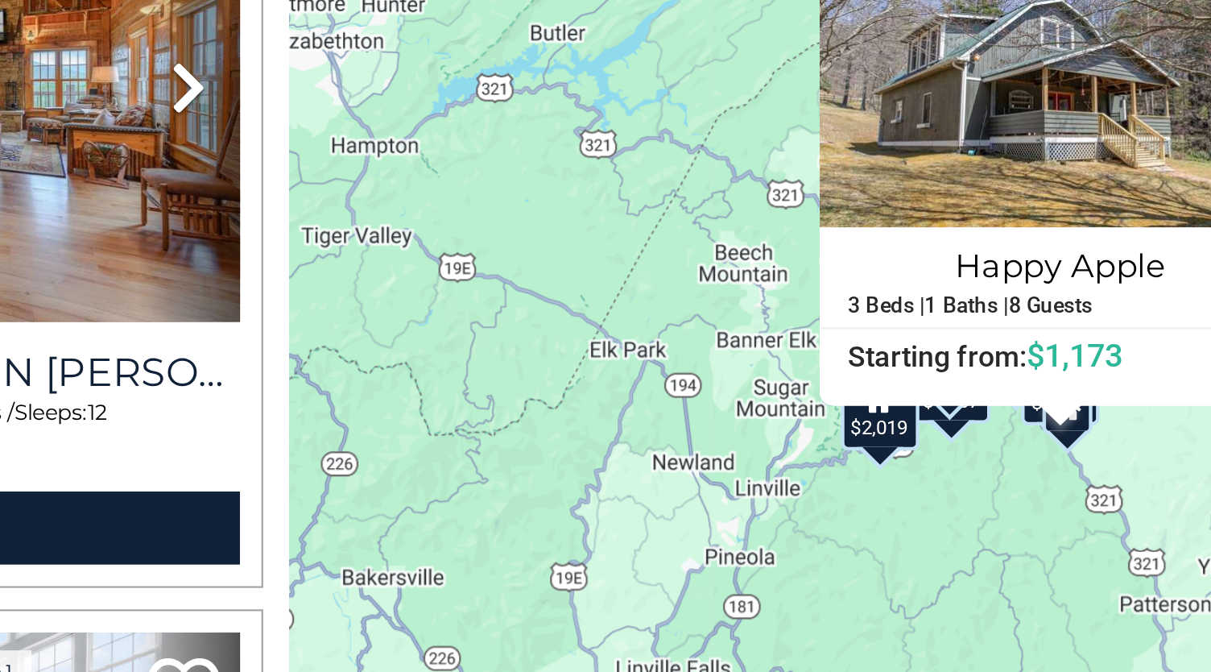
click at [1010, 450] on div "$1,858 $2,682 $1,210 $1,289 $2,742 $1,353 $1,343 $1,482 $1,411 $1,173 $1,146 $9…" at bounding box center [958, 398] width 505 height 548
click at [1064, 334] on img at bounding box center [1053, 283] width 217 height 145
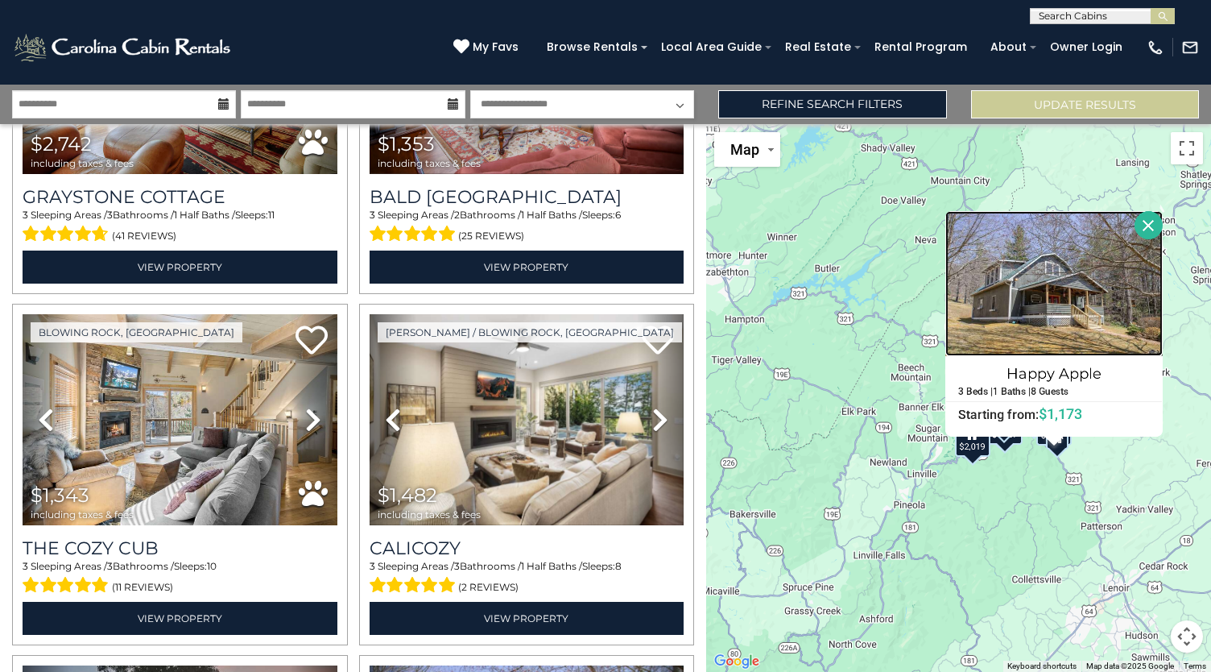
scroll to position [944, 0]
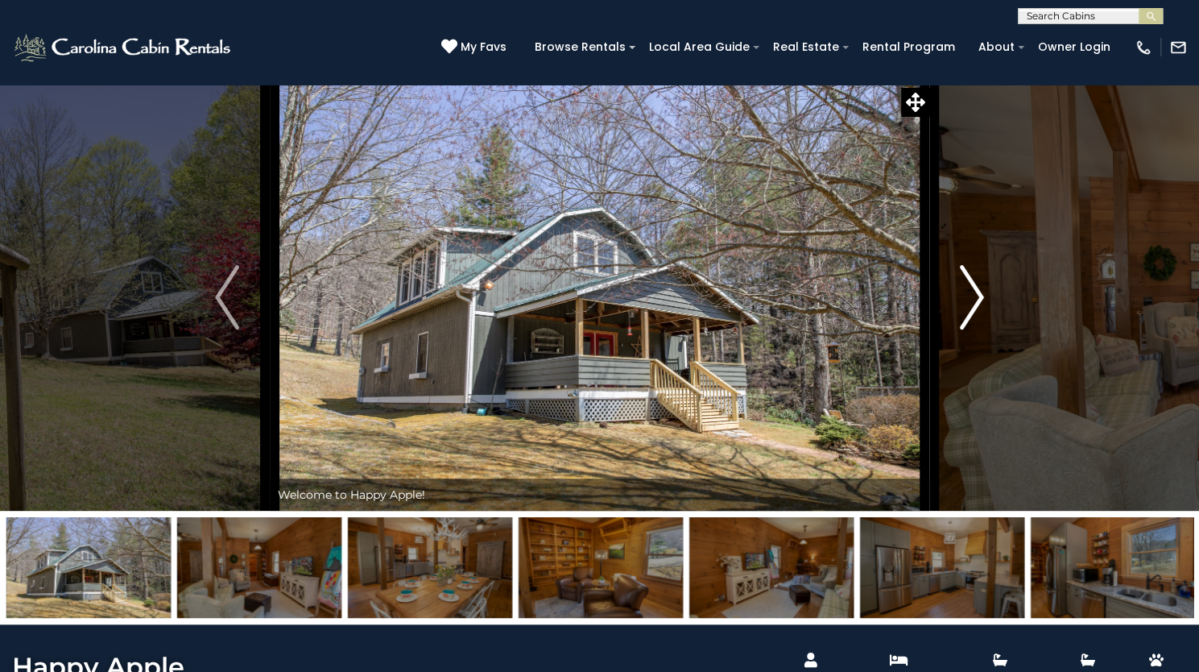
click at [971, 329] on img "Next" at bounding box center [972, 297] width 24 height 64
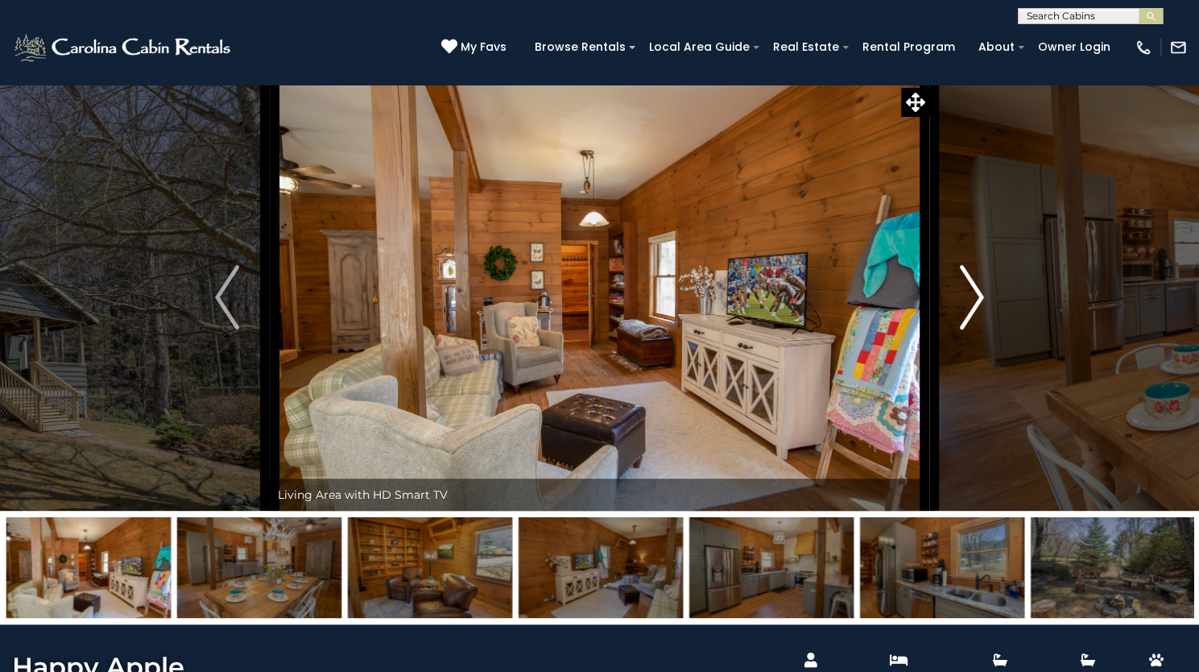
click at [971, 329] on img "Next" at bounding box center [972, 297] width 24 height 64
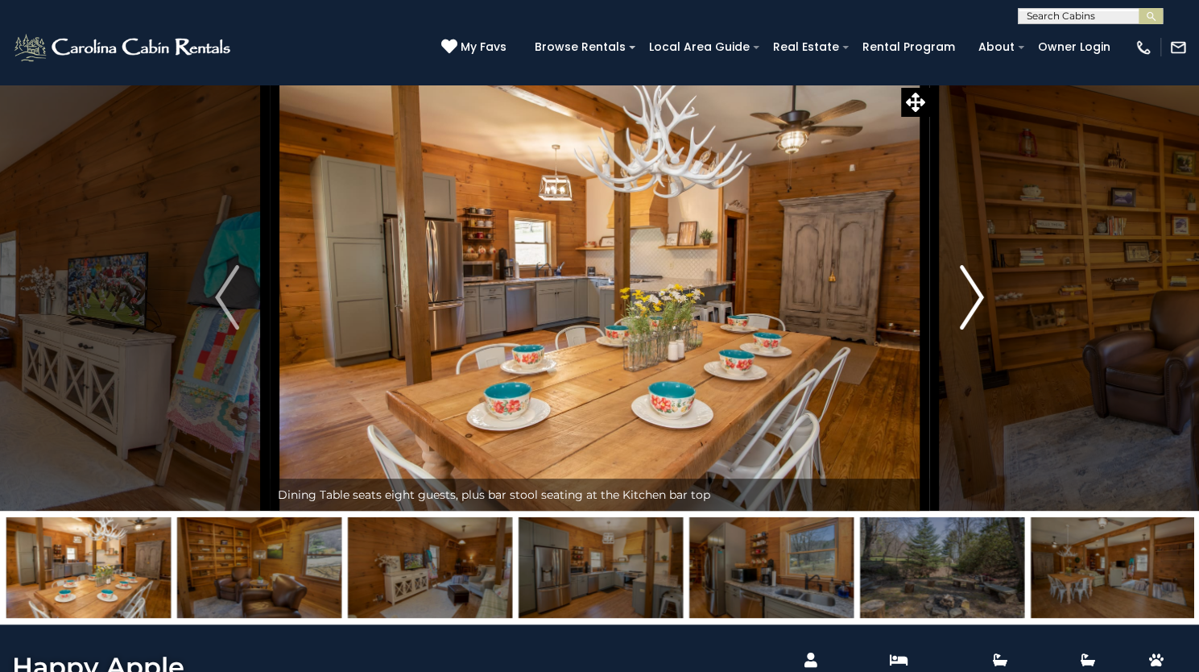
click at [971, 329] on img "Next" at bounding box center [972, 297] width 24 height 64
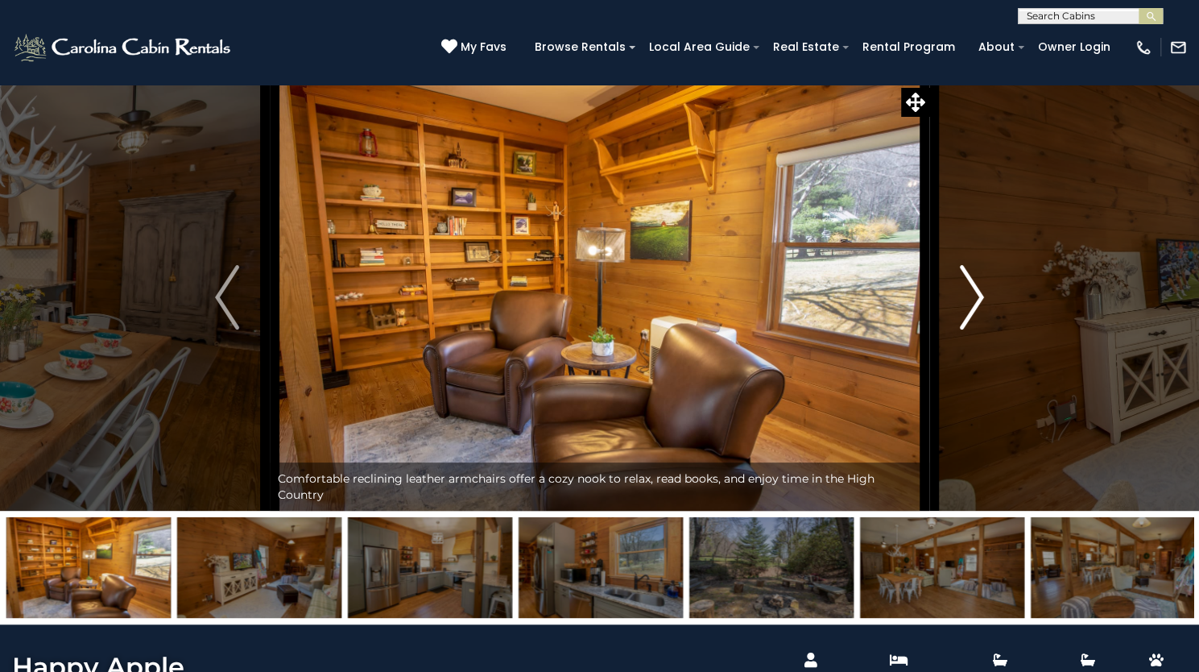
click at [971, 329] on img "Next" at bounding box center [972, 297] width 24 height 64
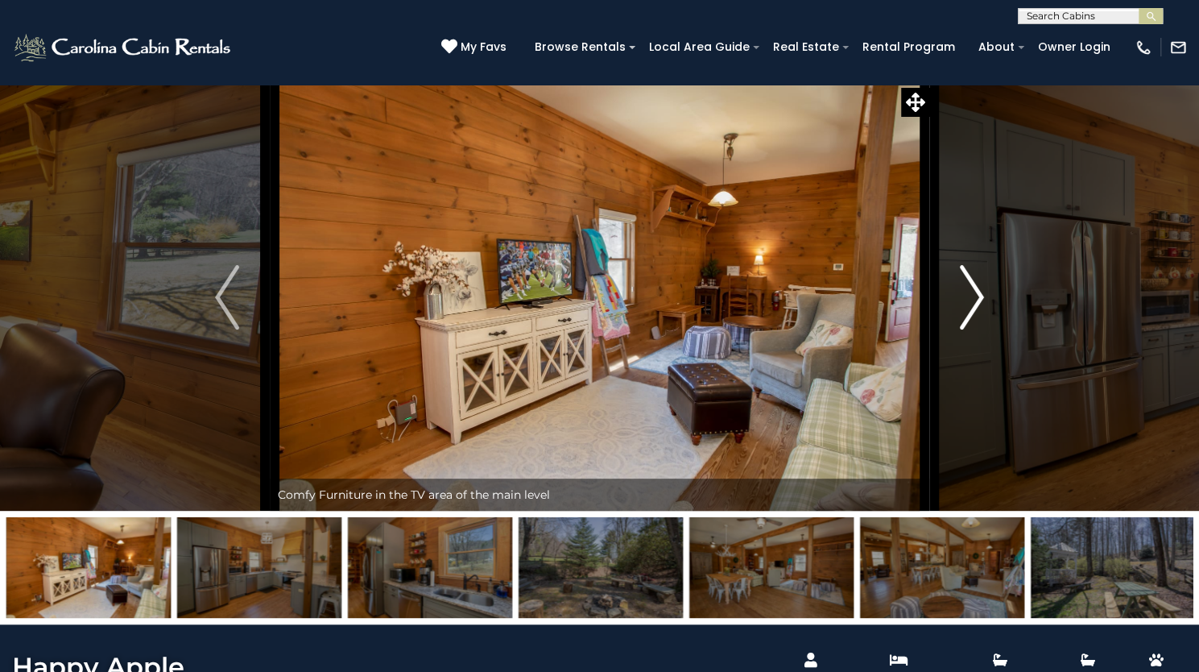
click at [971, 329] on img "Next" at bounding box center [972, 297] width 24 height 64
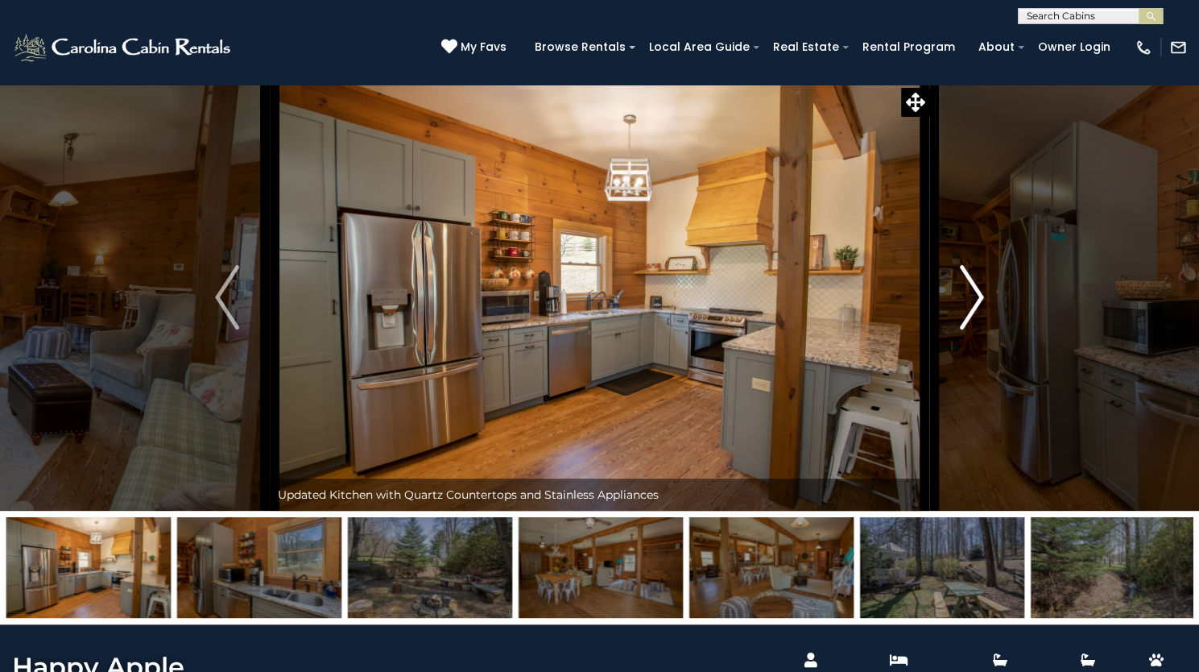
click at [971, 329] on img "Next" at bounding box center [972, 297] width 24 height 64
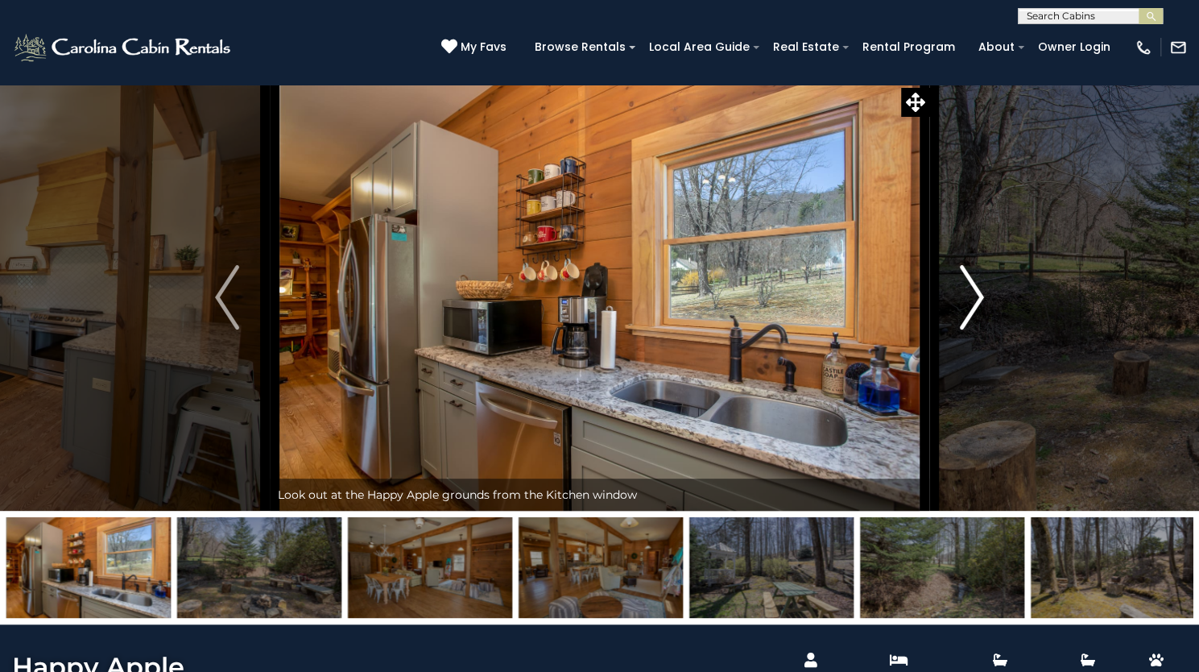
click at [971, 329] on img "Next" at bounding box center [972, 297] width 24 height 64
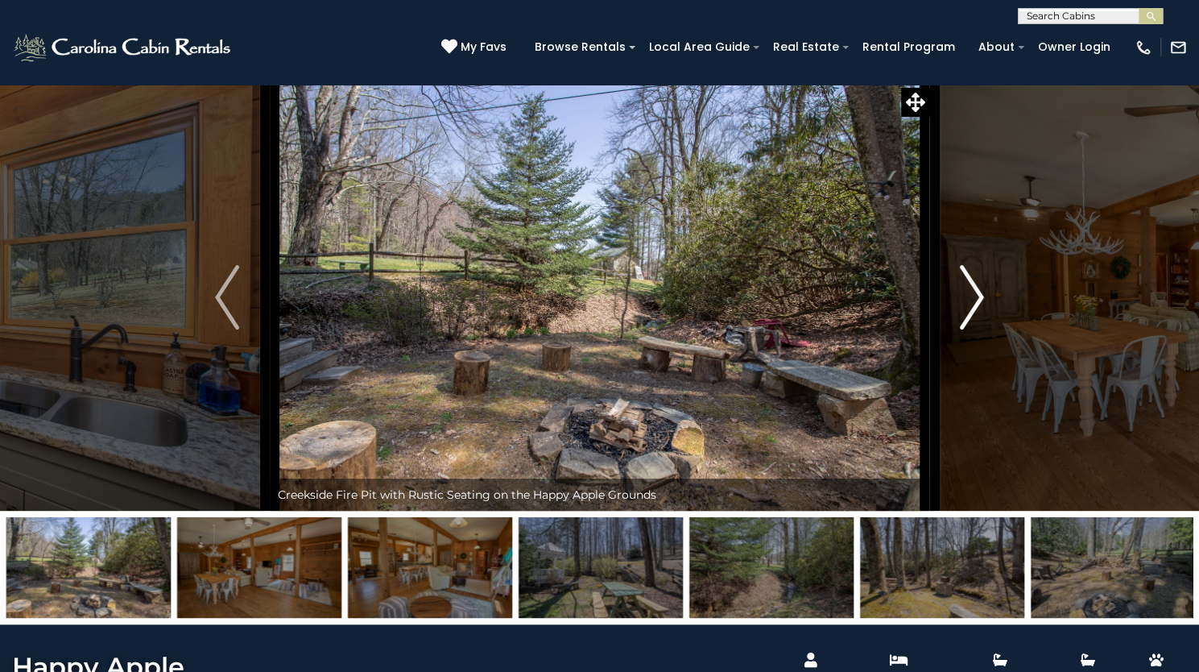
click at [971, 329] on img "Next" at bounding box center [972, 297] width 24 height 64
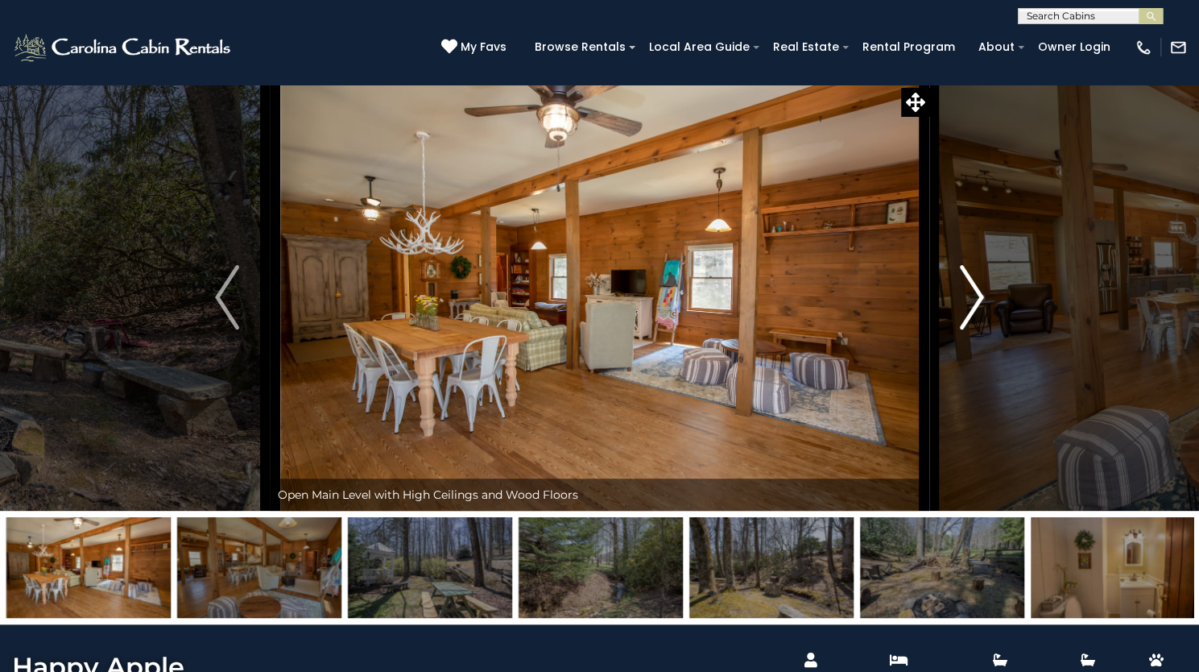
click at [971, 329] on img "Next" at bounding box center [972, 297] width 24 height 64
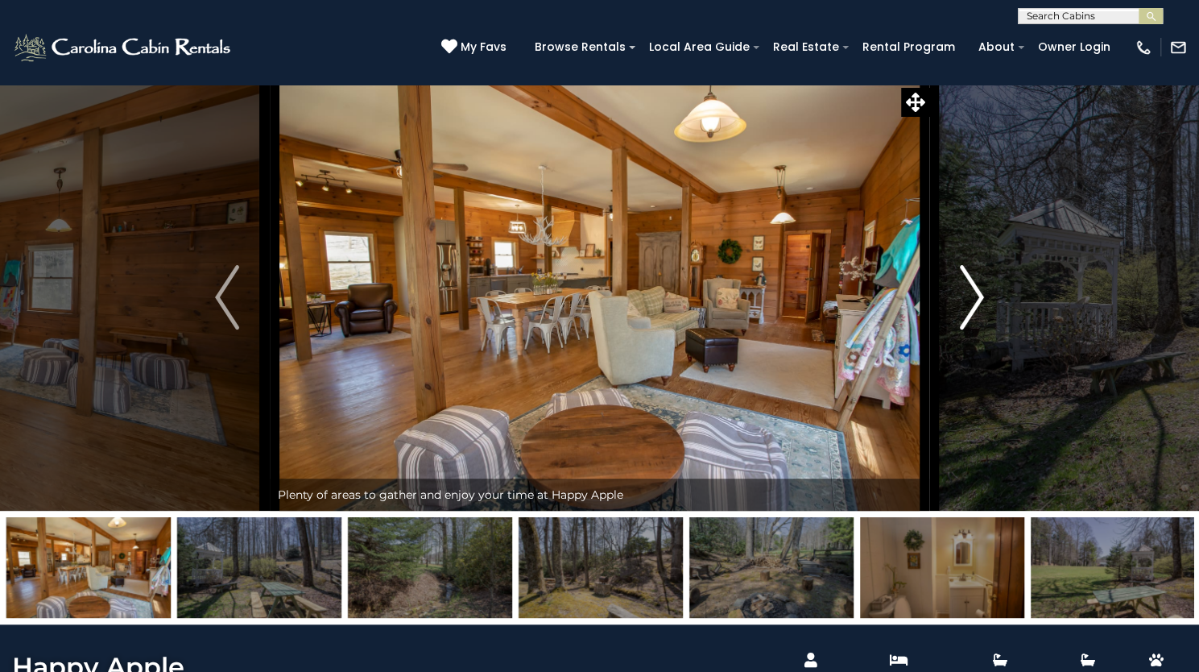
click at [971, 329] on img "Next" at bounding box center [972, 297] width 24 height 64
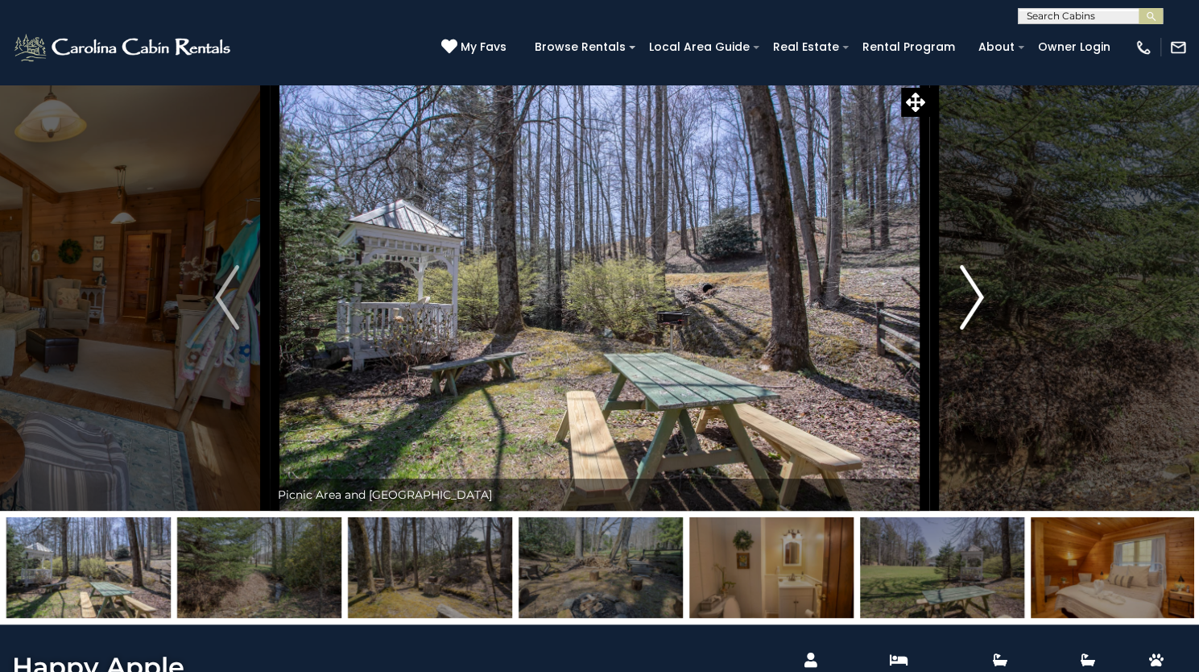
click at [971, 329] on img "Next" at bounding box center [972, 297] width 24 height 64
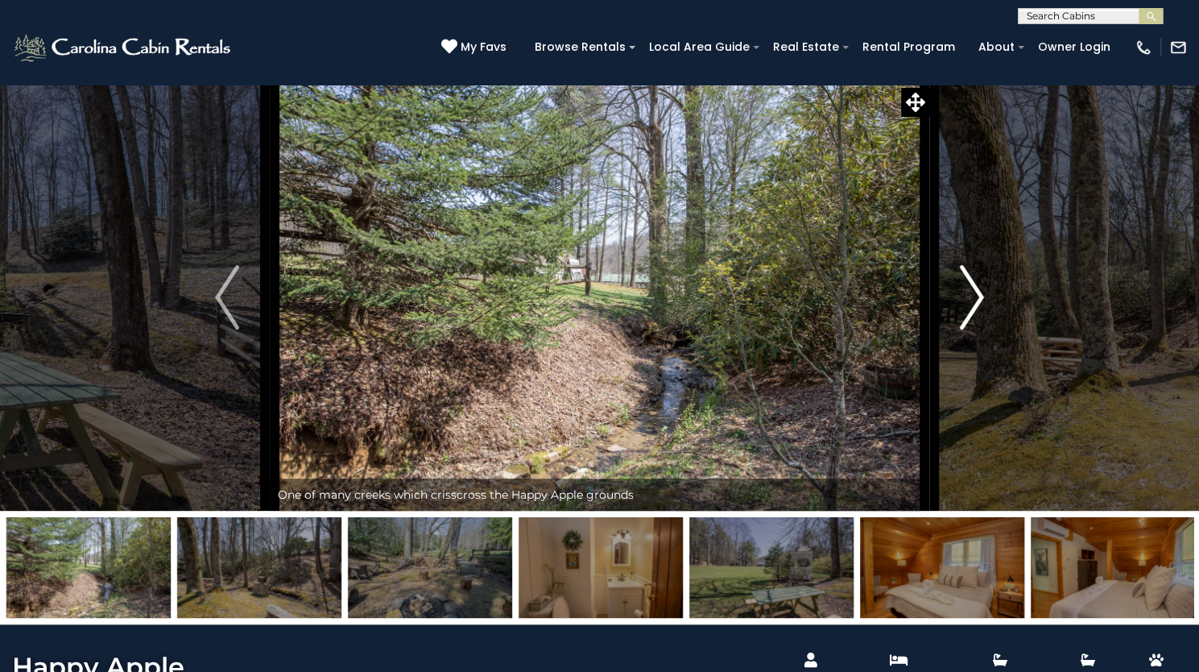
click at [971, 329] on img "Next" at bounding box center [972, 297] width 24 height 64
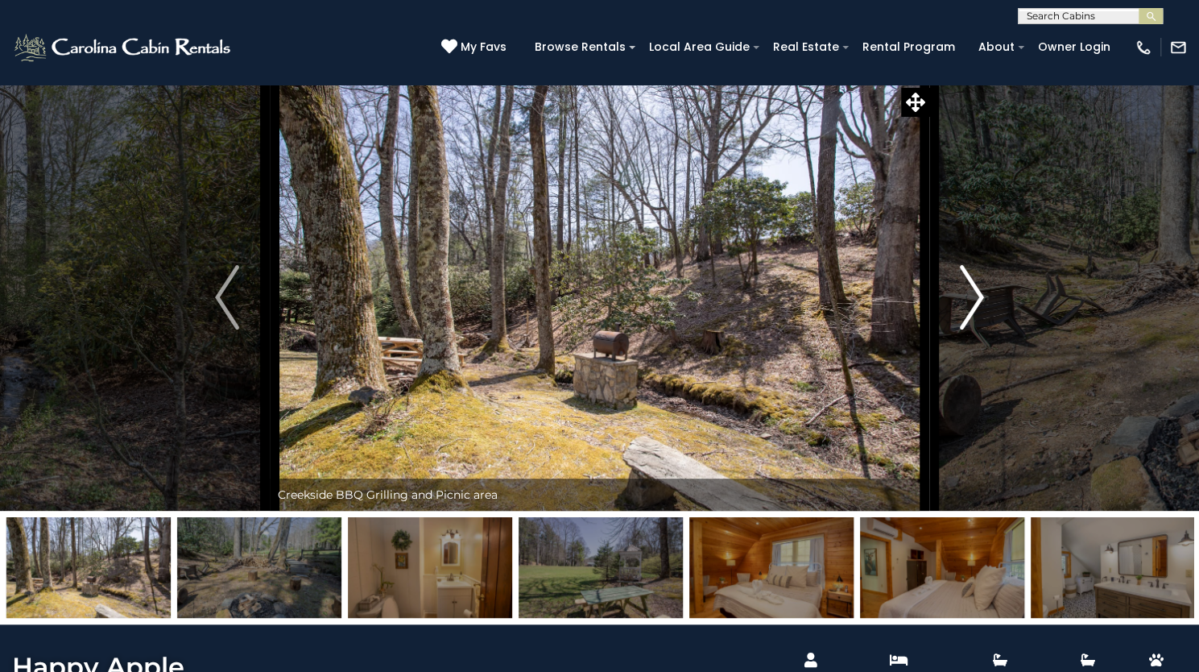
click at [971, 329] on img "Next" at bounding box center [972, 297] width 24 height 64
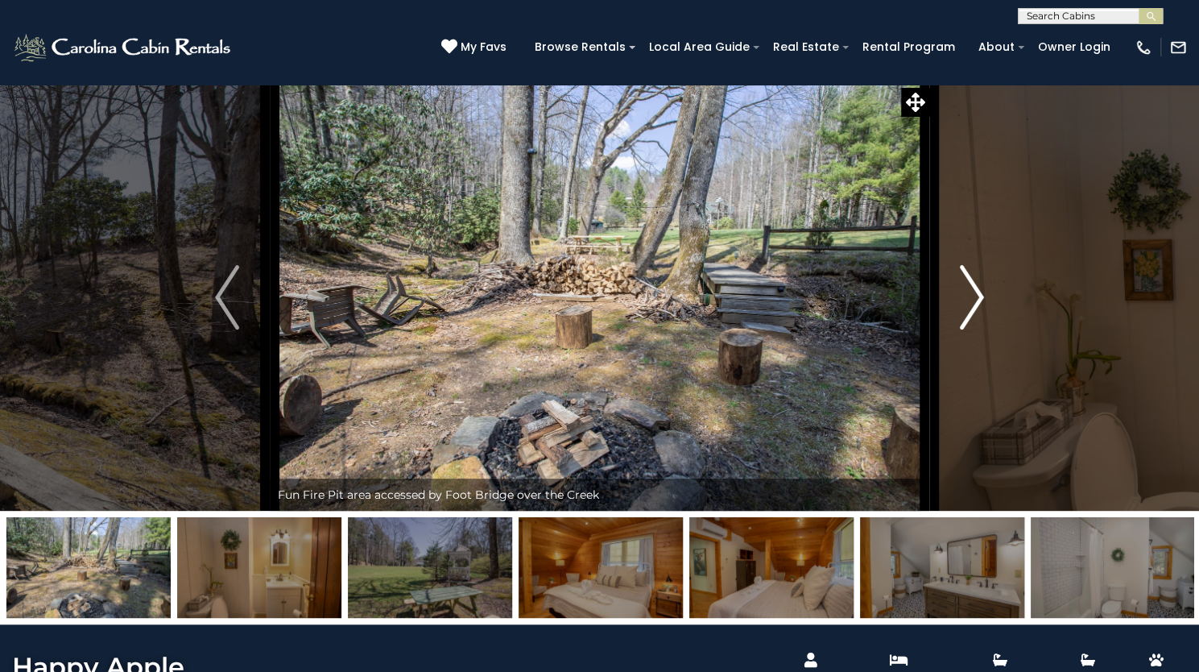
click at [971, 329] on img "Next" at bounding box center [972, 297] width 24 height 64
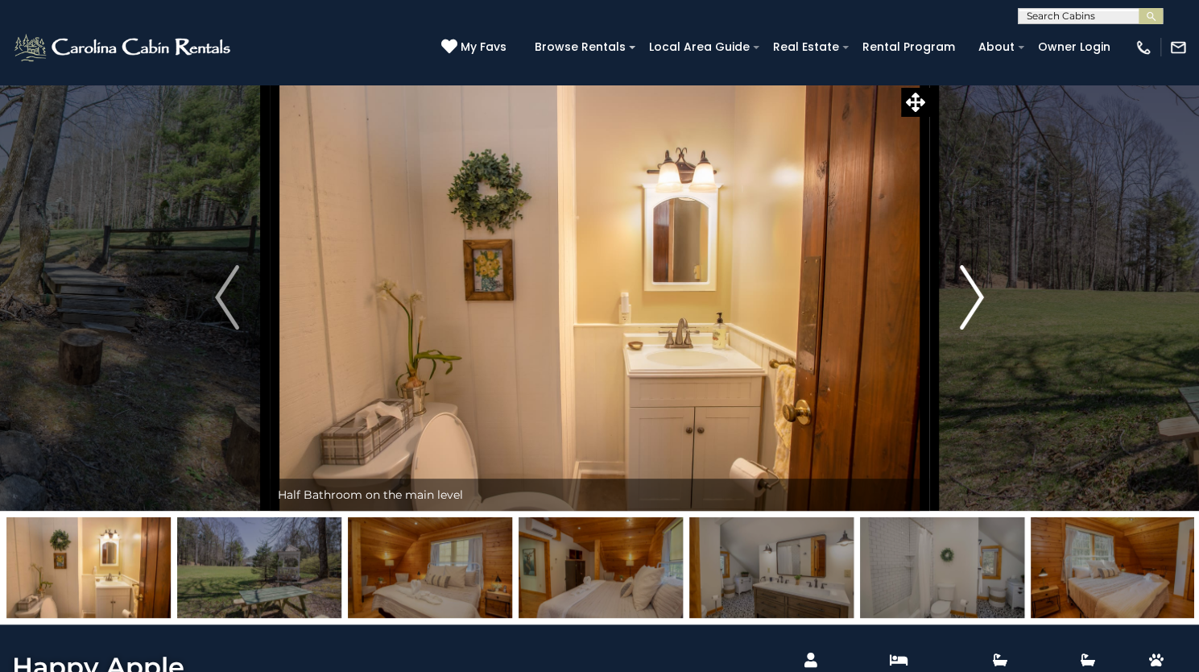
click at [971, 329] on img "Next" at bounding box center [972, 297] width 24 height 64
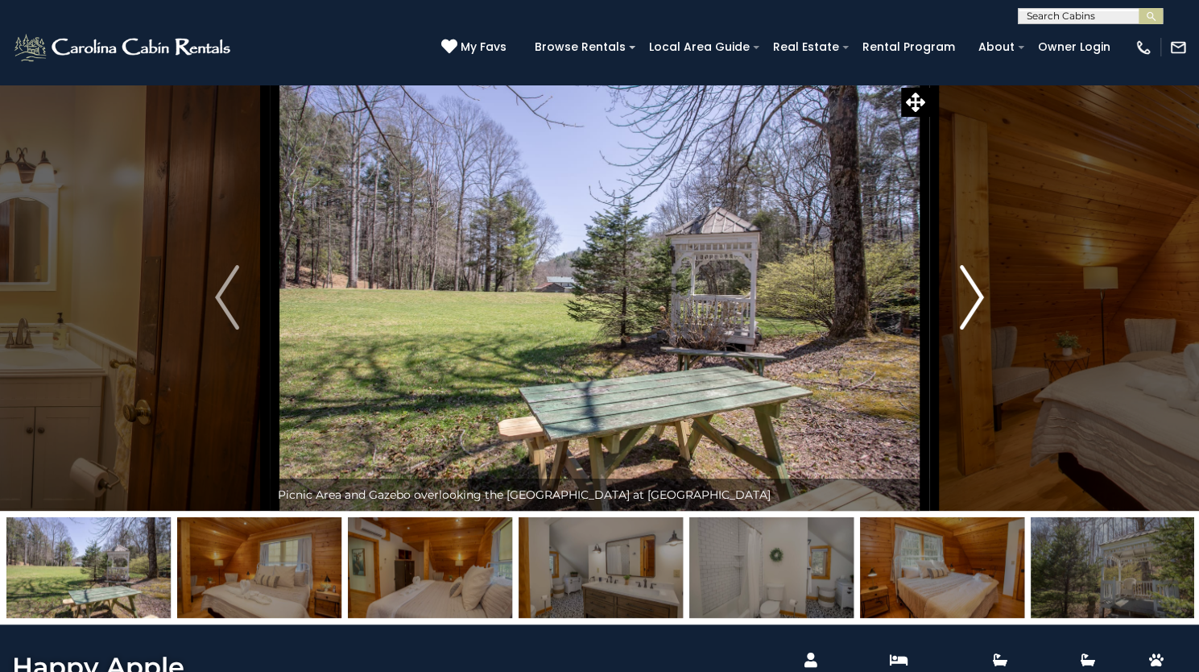
click at [971, 329] on img "Next" at bounding box center [972, 297] width 24 height 64
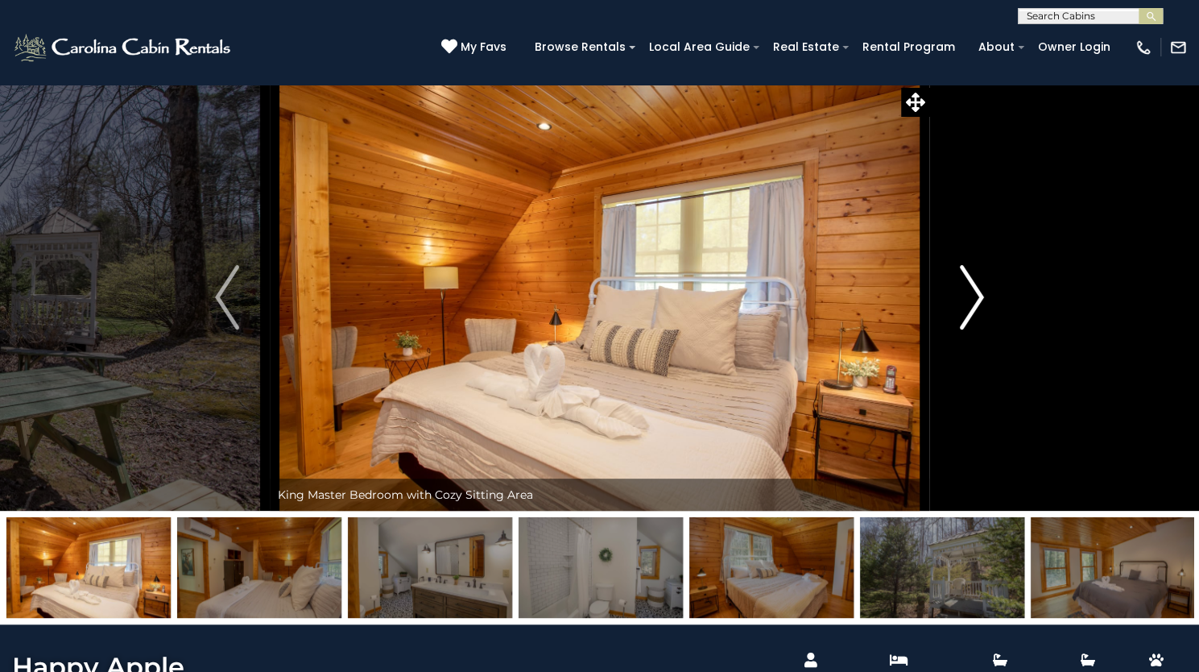
click at [971, 329] on img "Next" at bounding box center [972, 297] width 24 height 64
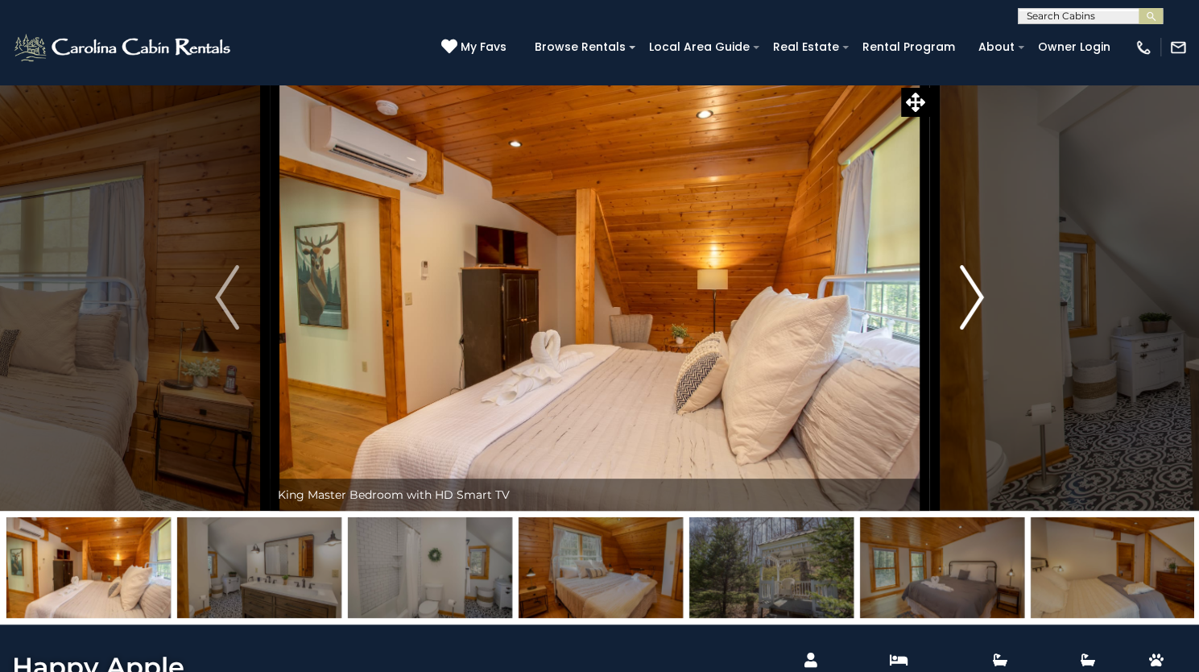
click at [971, 329] on img "Next" at bounding box center [972, 297] width 24 height 64
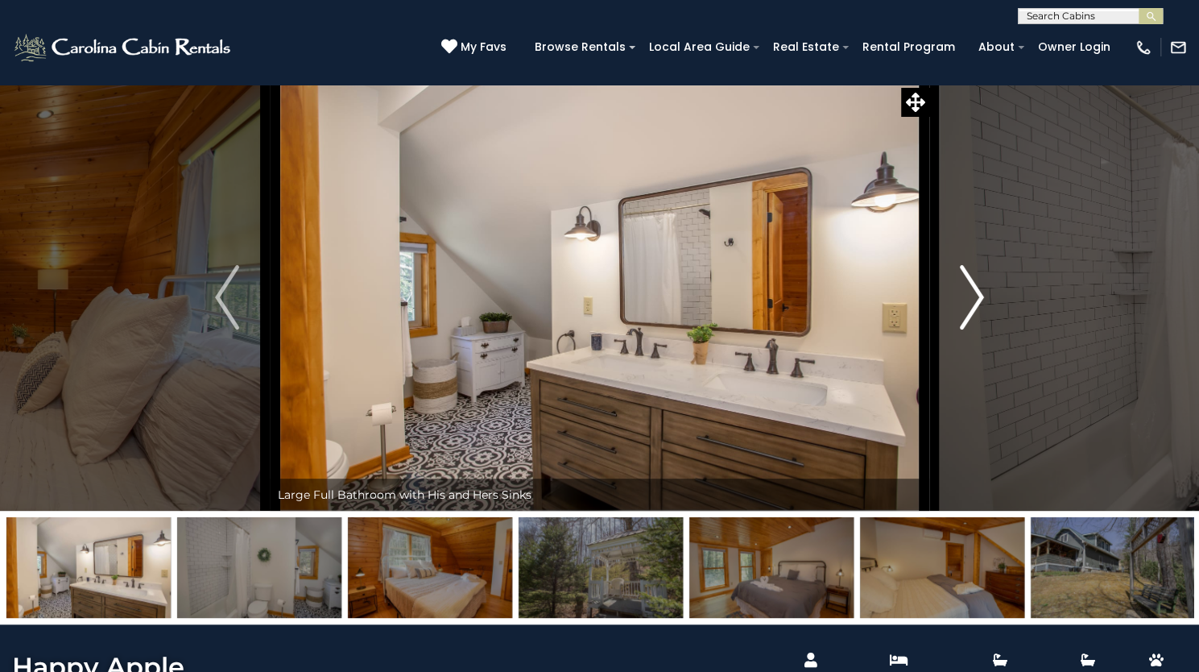
click at [971, 329] on img "Next" at bounding box center [972, 297] width 24 height 64
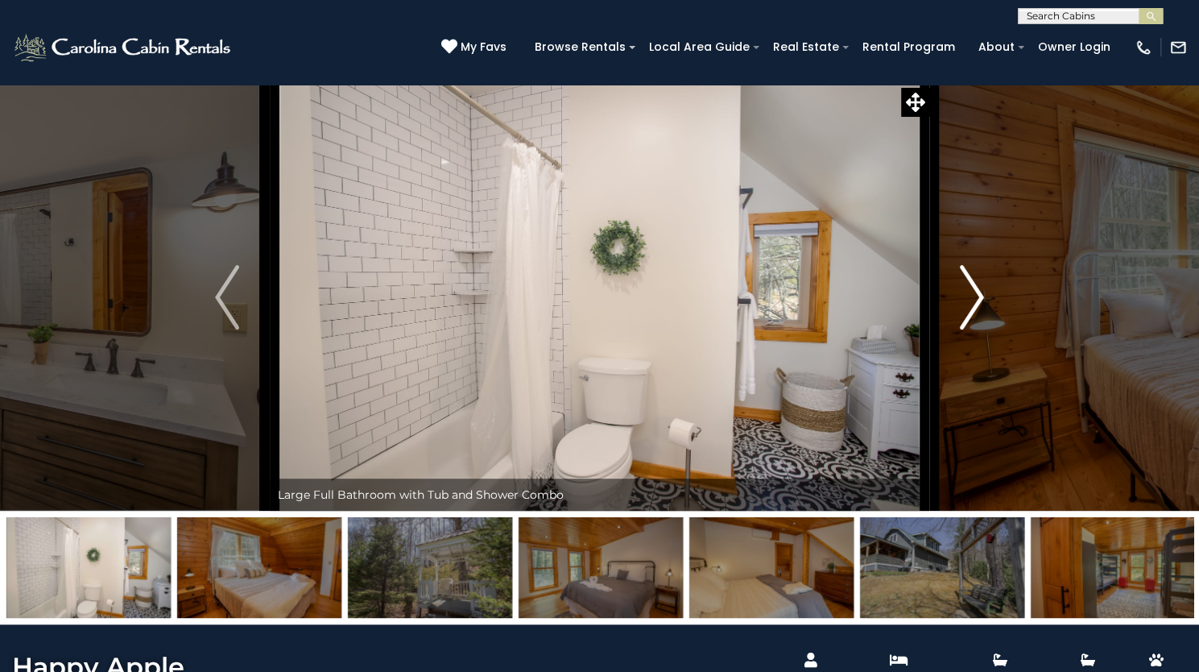
click at [971, 329] on img "Next" at bounding box center [972, 297] width 24 height 64
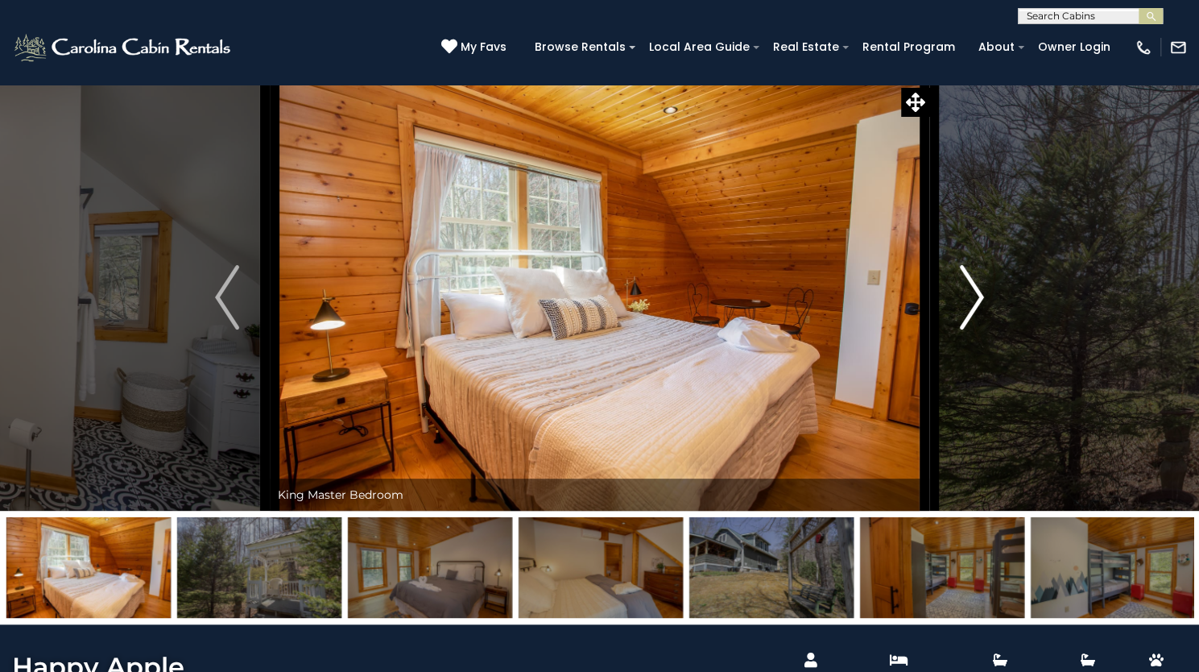
click at [971, 329] on img "Next" at bounding box center [972, 297] width 24 height 64
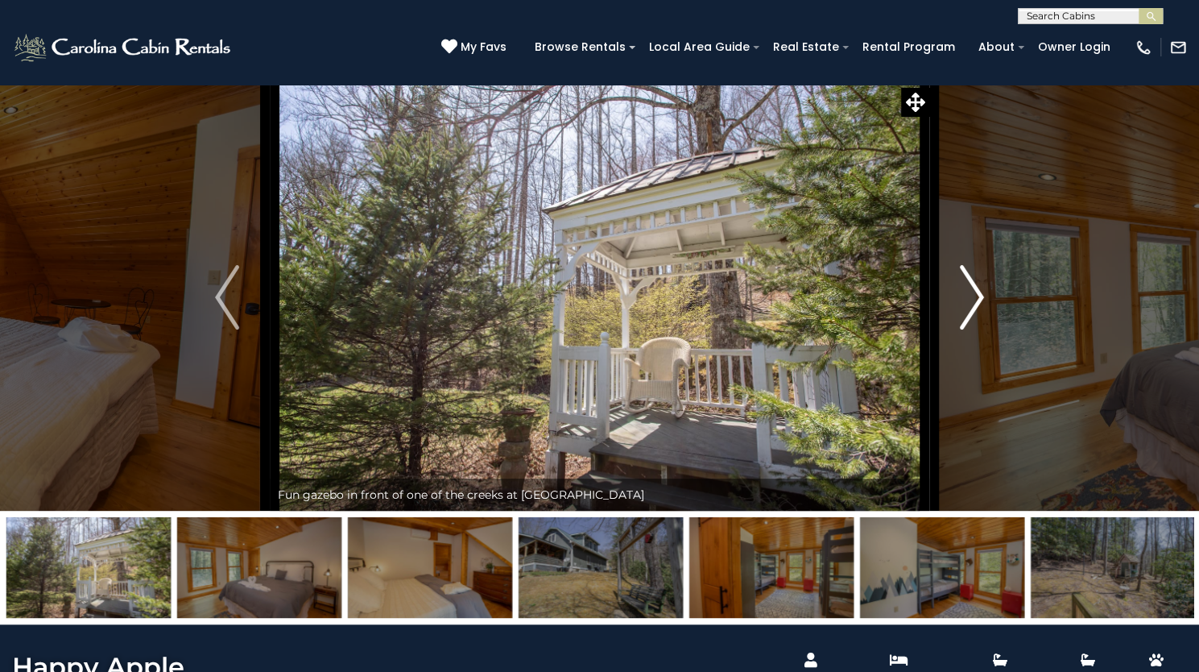
click at [971, 329] on img "Next" at bounding box center [972, 297] width 24 height 64
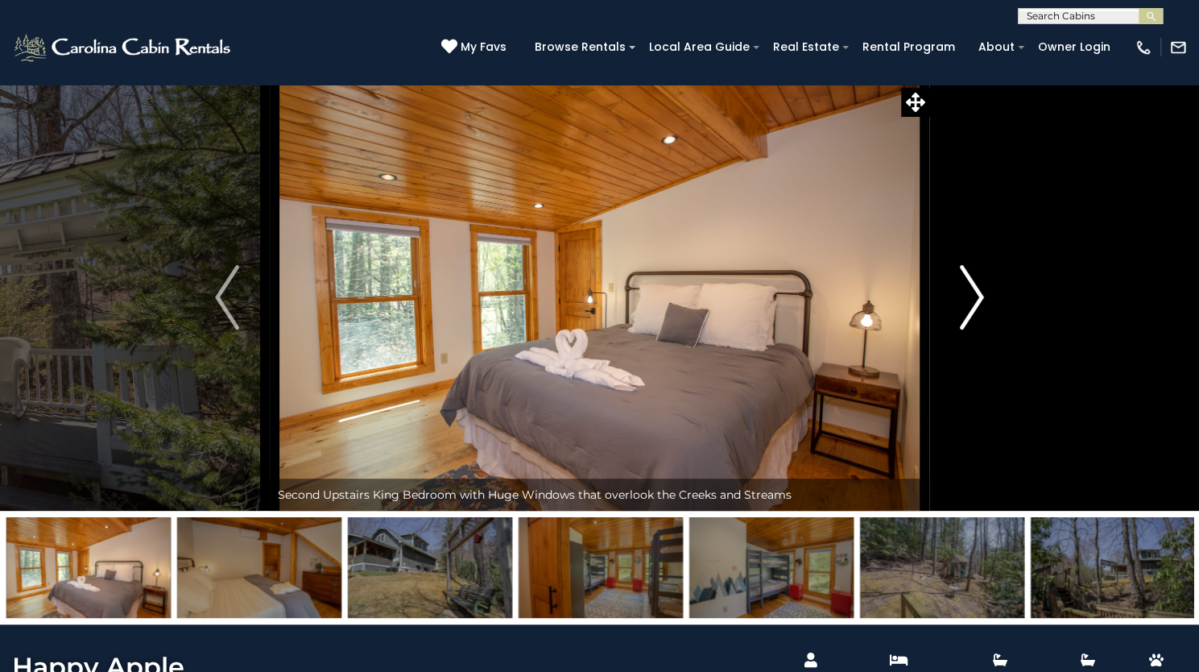
click at [971, 329] on img "Next" at bounding box center [972, 297] width 24 height 64
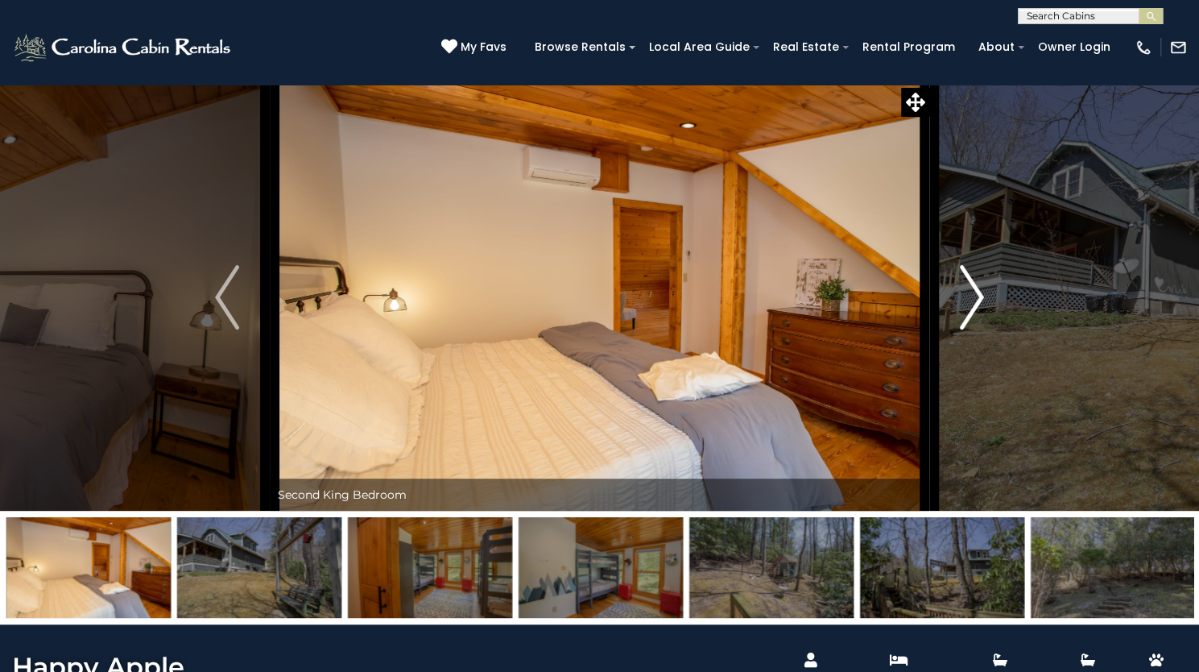
click at [971, 329] on img "Next" at bounding box center [972, 297] width 24 height 64
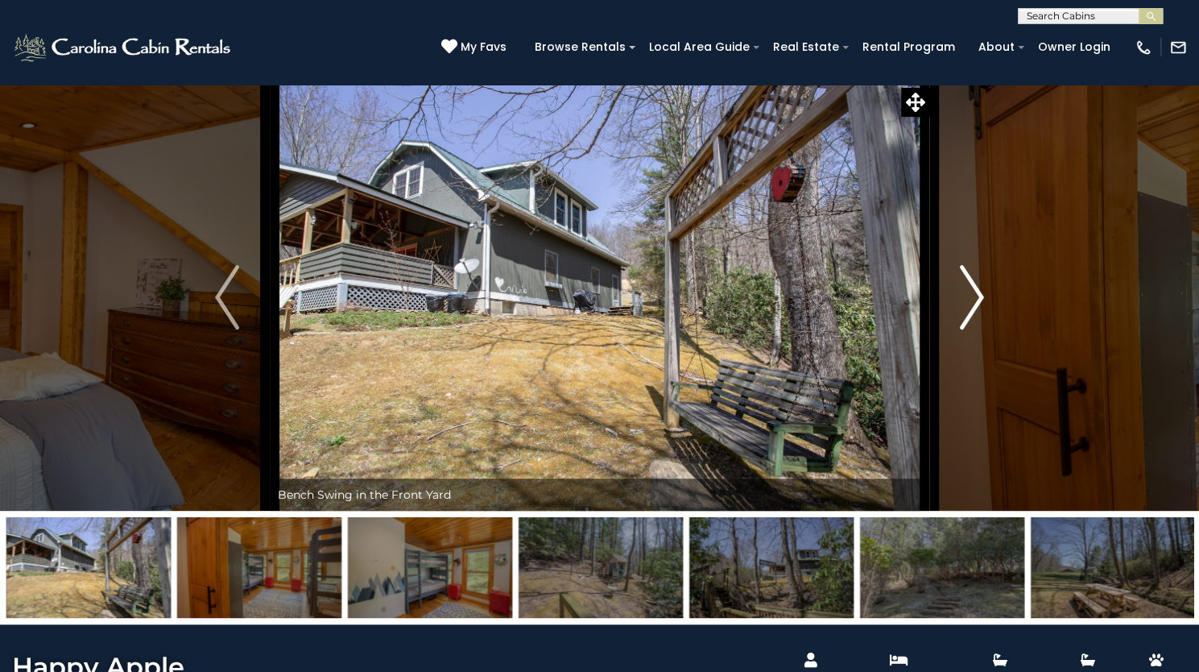
click at [971, 329] on img "Next" at bounding box center [972, 297] width 24 height 64
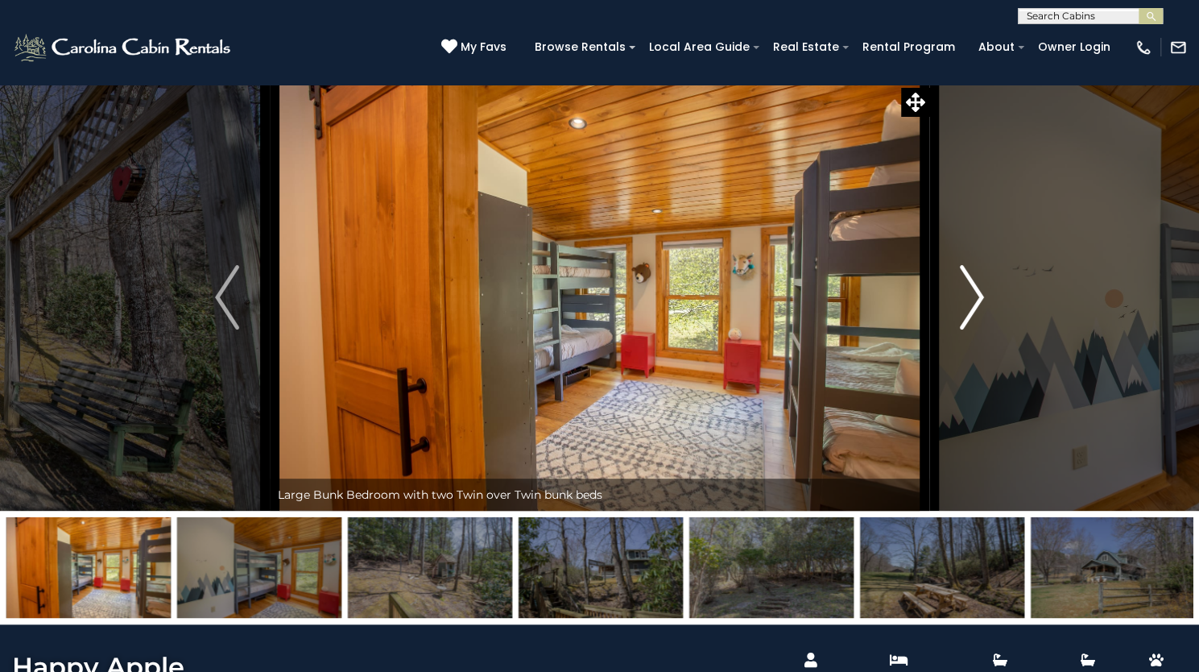
click at [971, 329] on img "Next" at bounding box center [972, 297] width 24 height 64
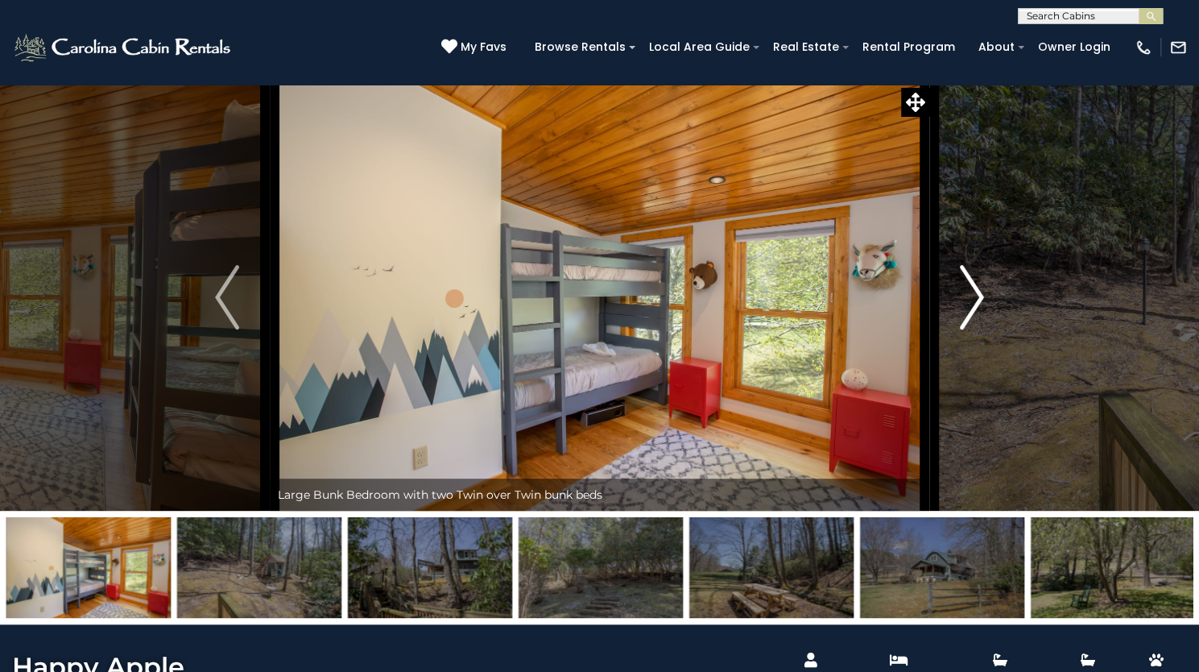
click at [971, 329] on img "Next" at bounding box center [972, 297] width 24 height 64
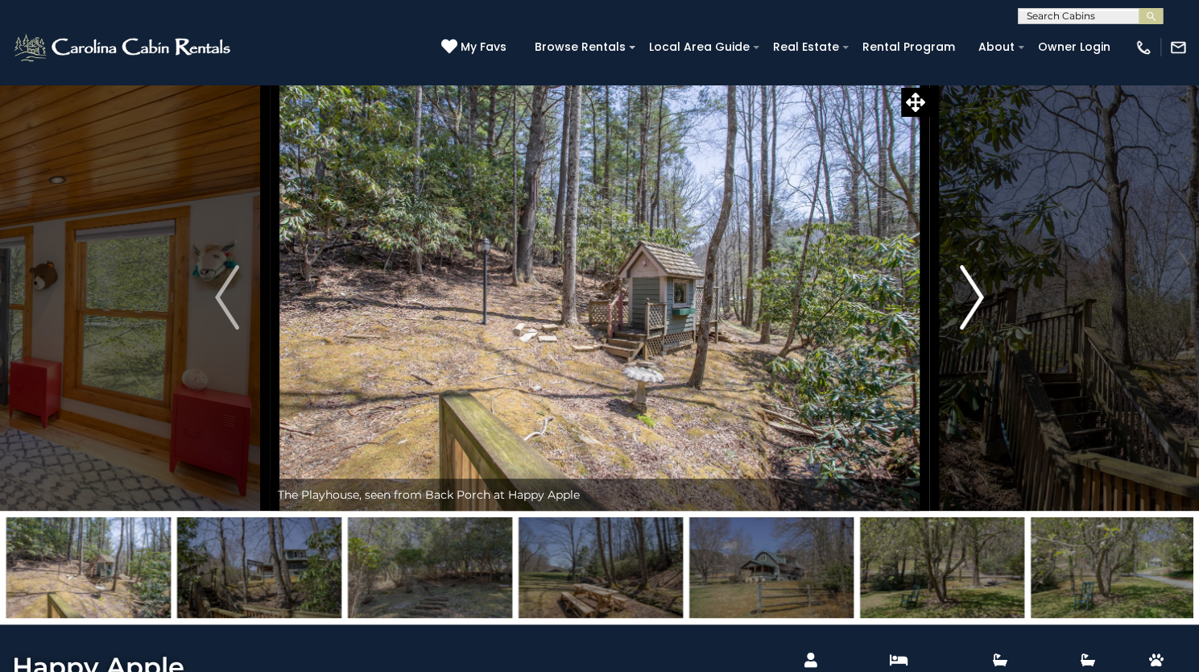
click at [971, 329] on img "Next" at bounding box center [972, 297] width 24 height 64
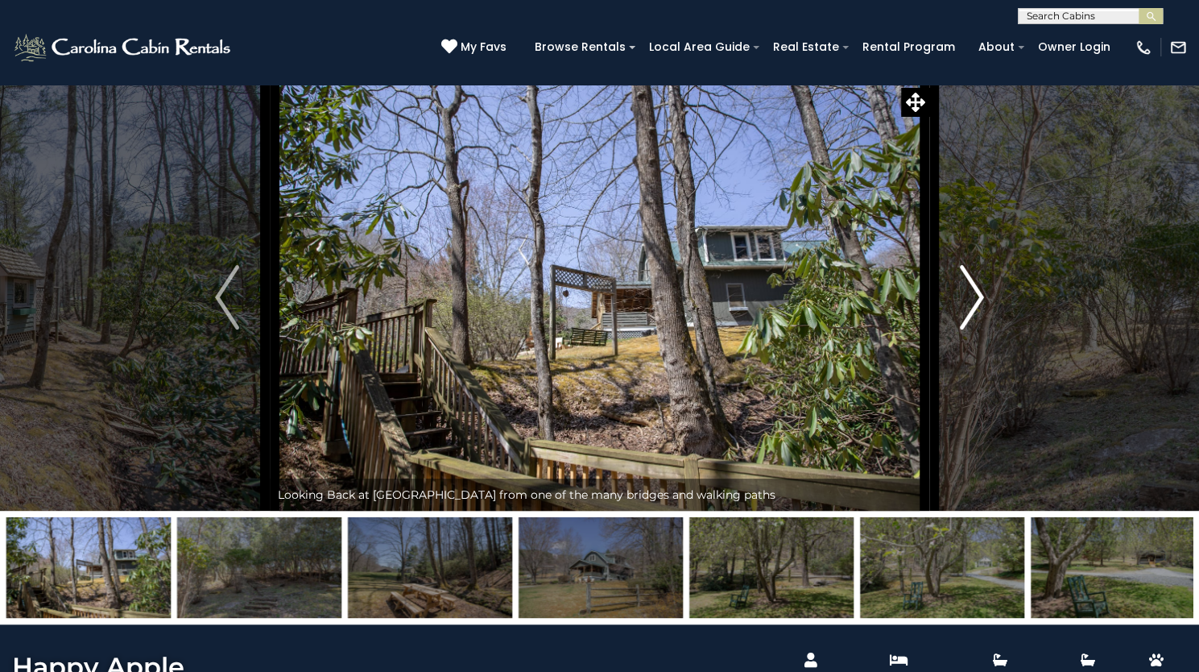
click at [971, 329] on img "Next" at bounding box center [972, 297] width 24 height 64
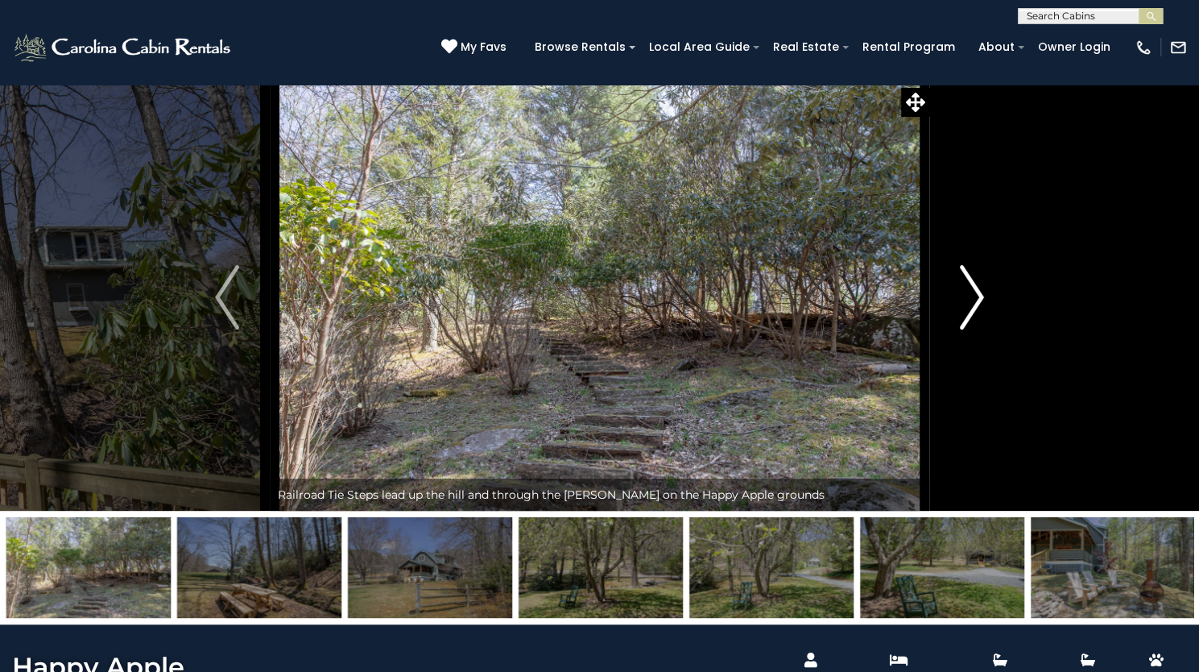
click at [971, 329] on img "Next" at bounding box center [972, 297] width 24 height 64
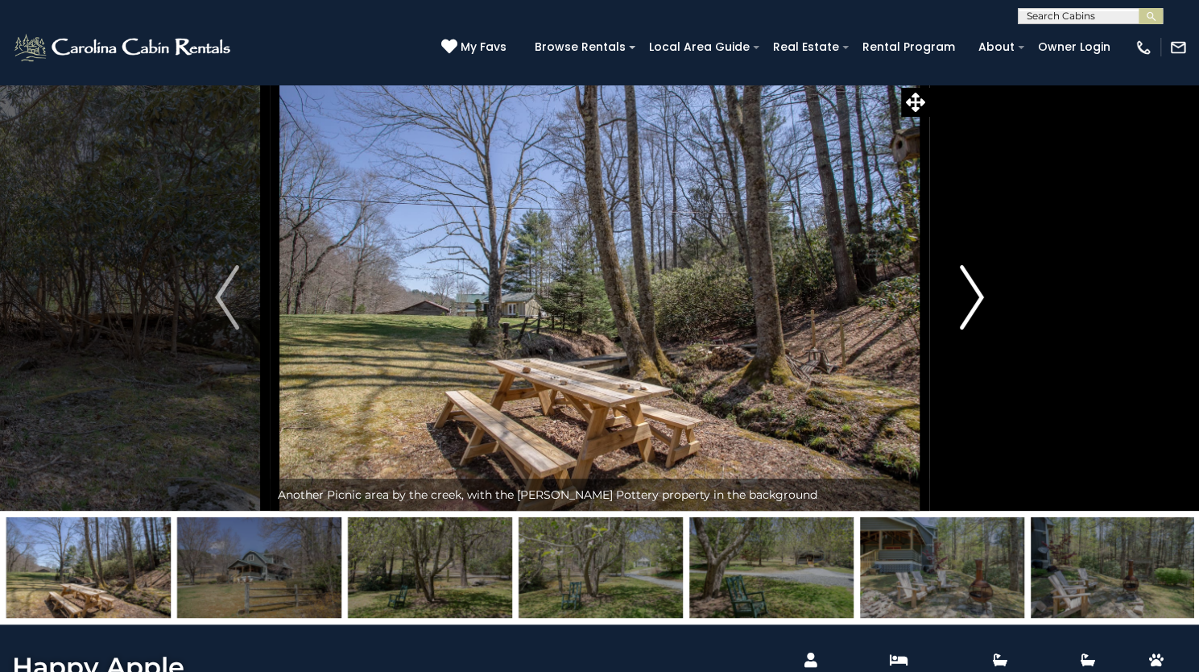
click at [971, 329] on img "Next" at bounding box center [972, 297] width 24 height 64
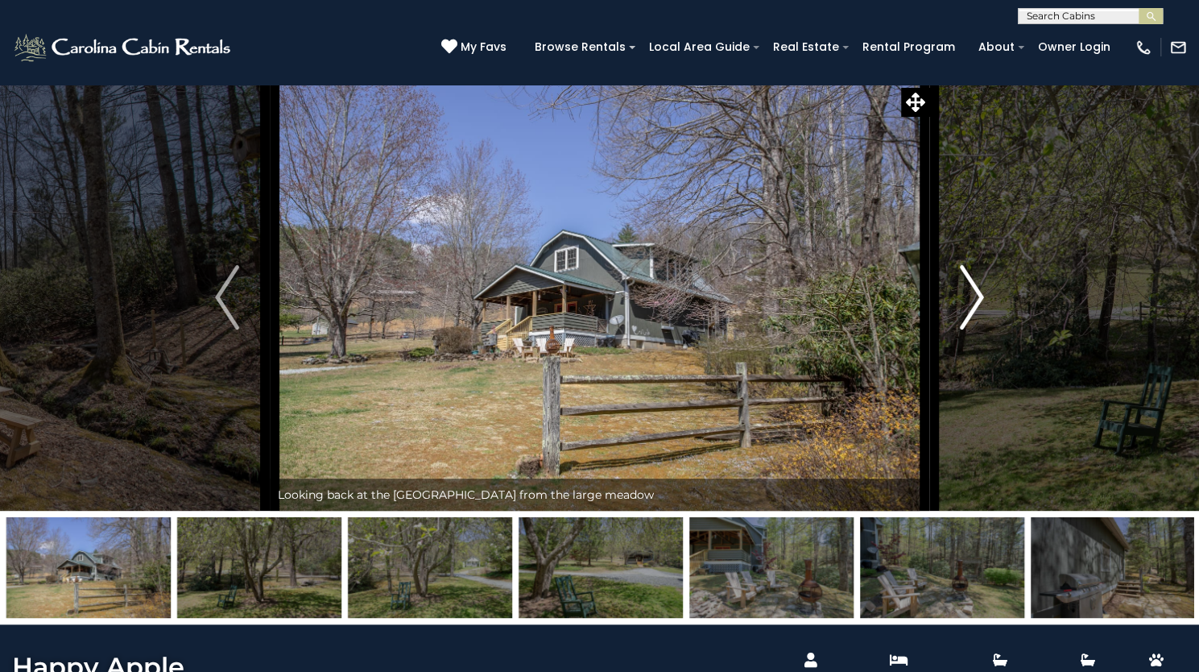
click at [971, 329] on img "Next" at bounding box center [972, 297] width 24 height 64
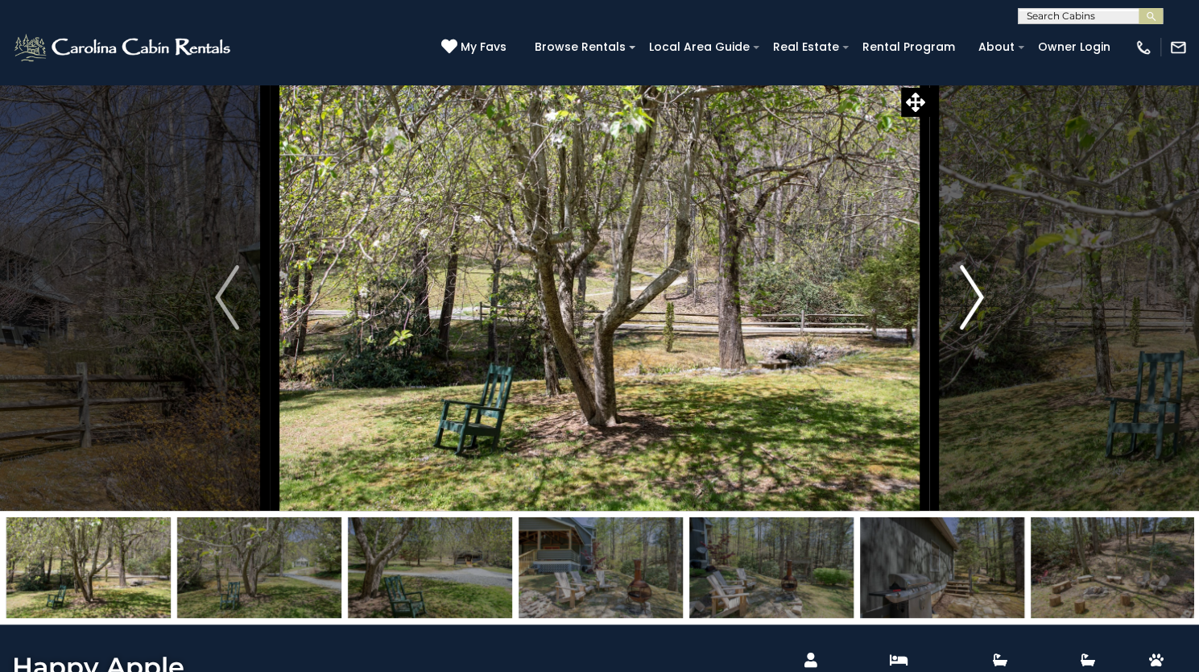
click at [971, 329] on img "Next" at bounding box center [972, 297] width 24 height 64
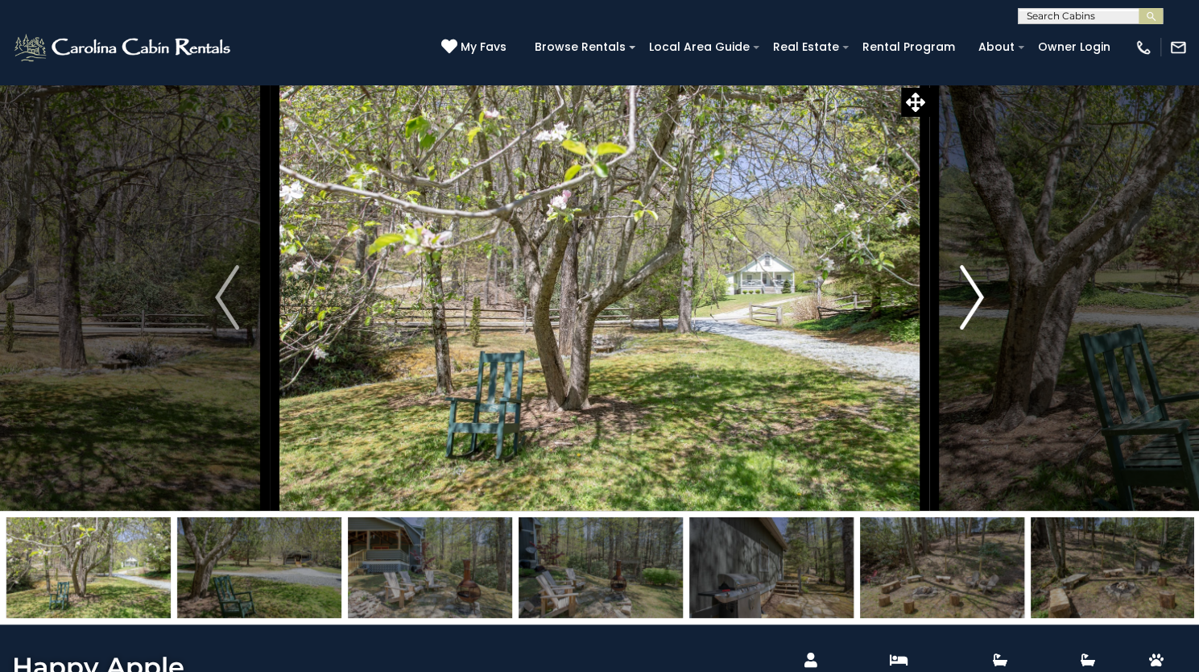
click at [971, 329] on img "Next" at bounding box center [972, 297] width 24 height 64
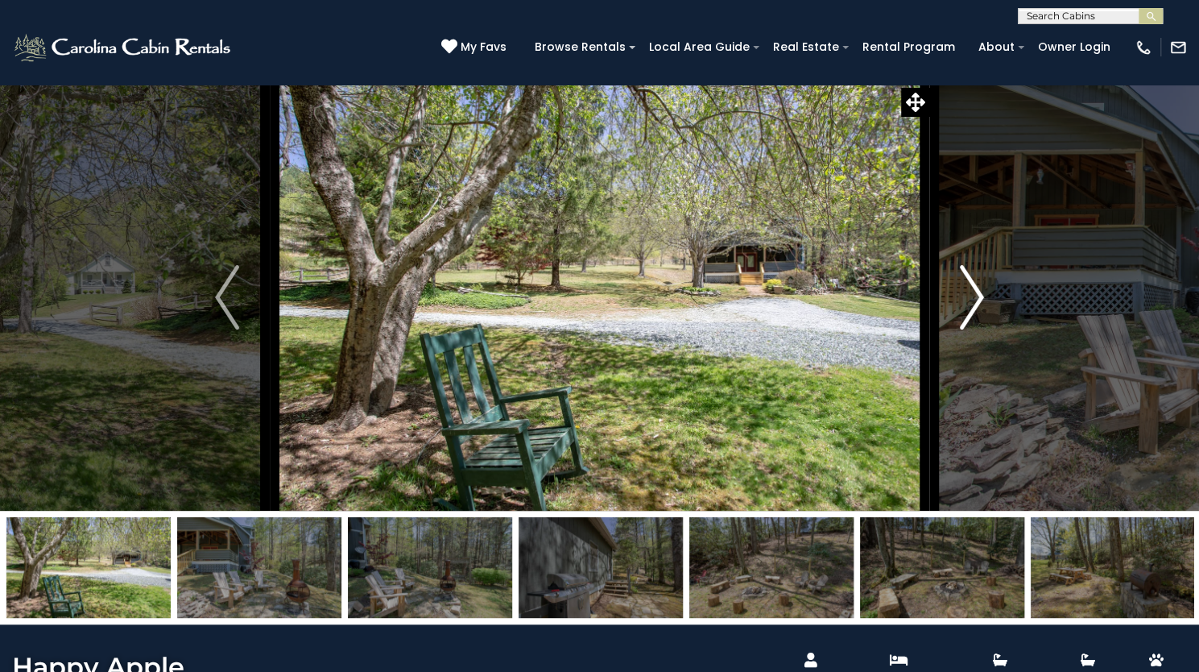
click at [971, 329] on img "Next" at bounding box center [972, 297] width 24 height 64
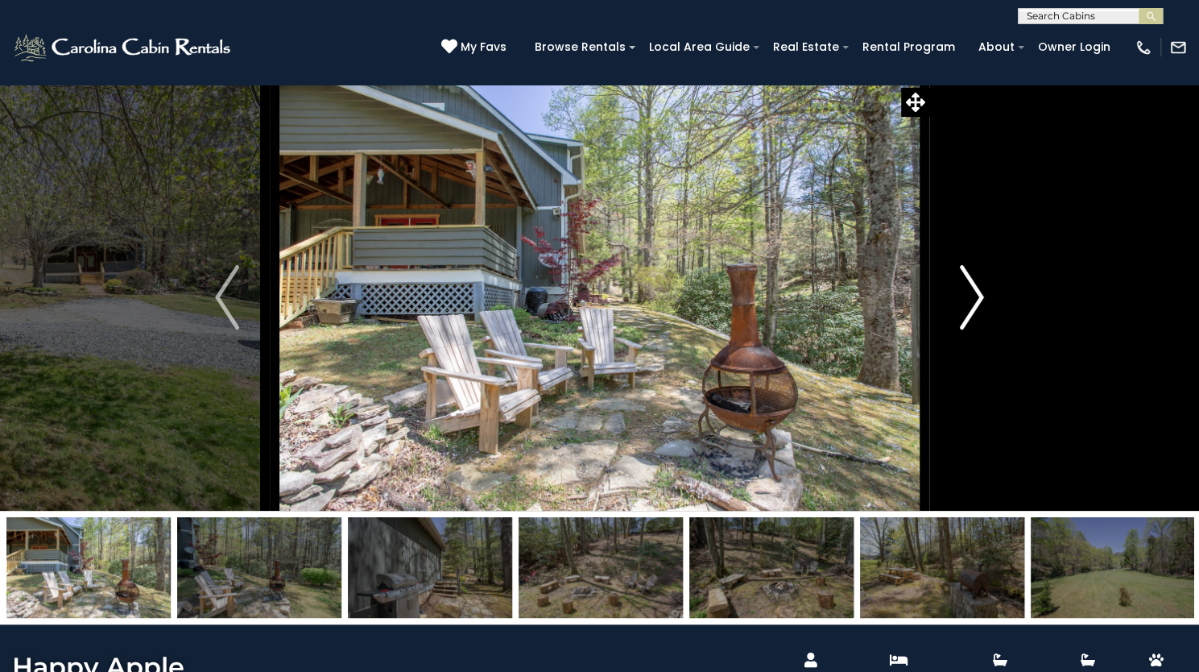
click at [971, 329] on img "Next" at bounding box center [972, 297] width 24 height 64
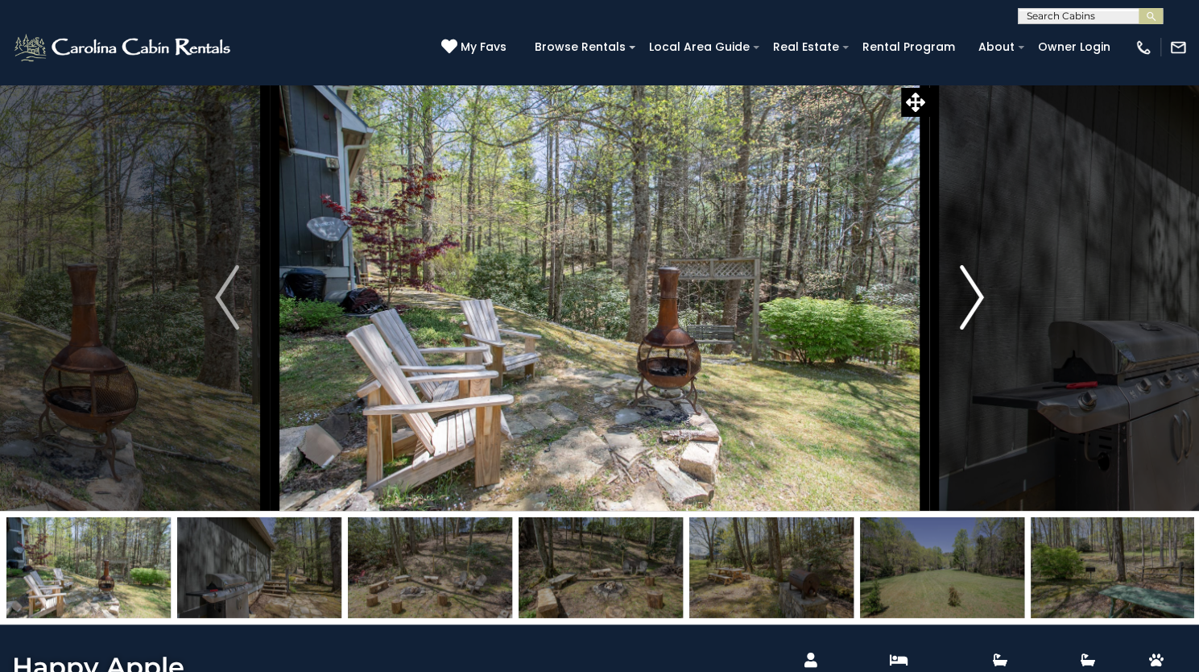
click at [971, 329] on img "Next" at bounding box center [972, 297] width 24 height 64
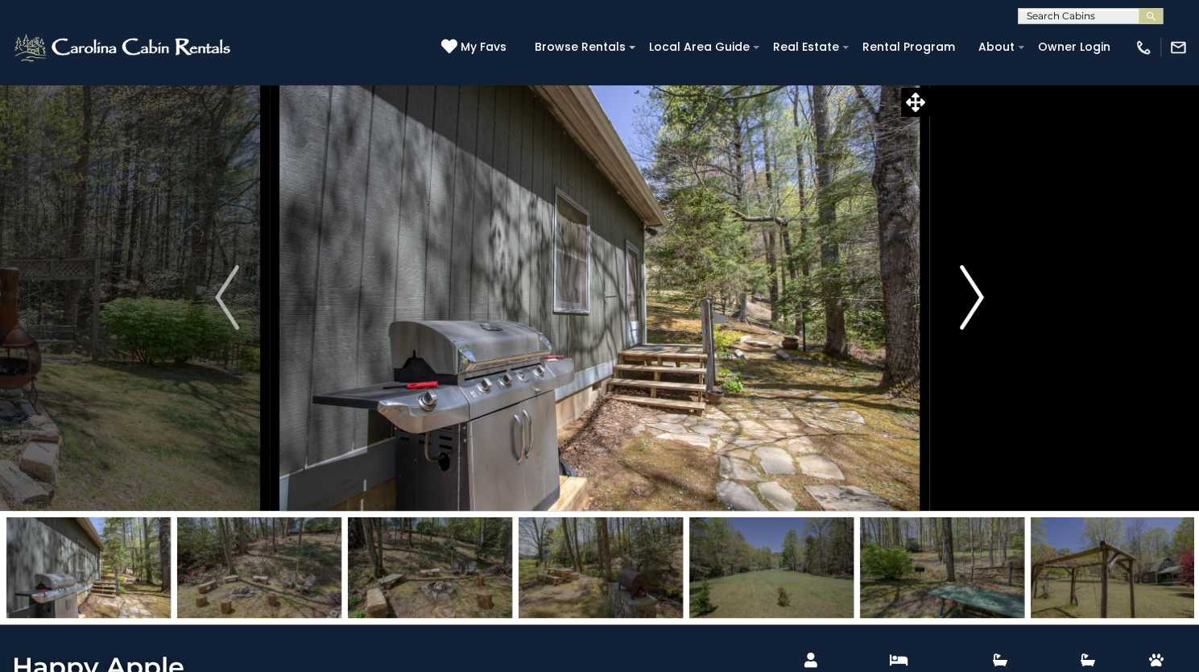
click at [971, 329] on img "Next" at bounding box center [972, 297] width 24 height 64
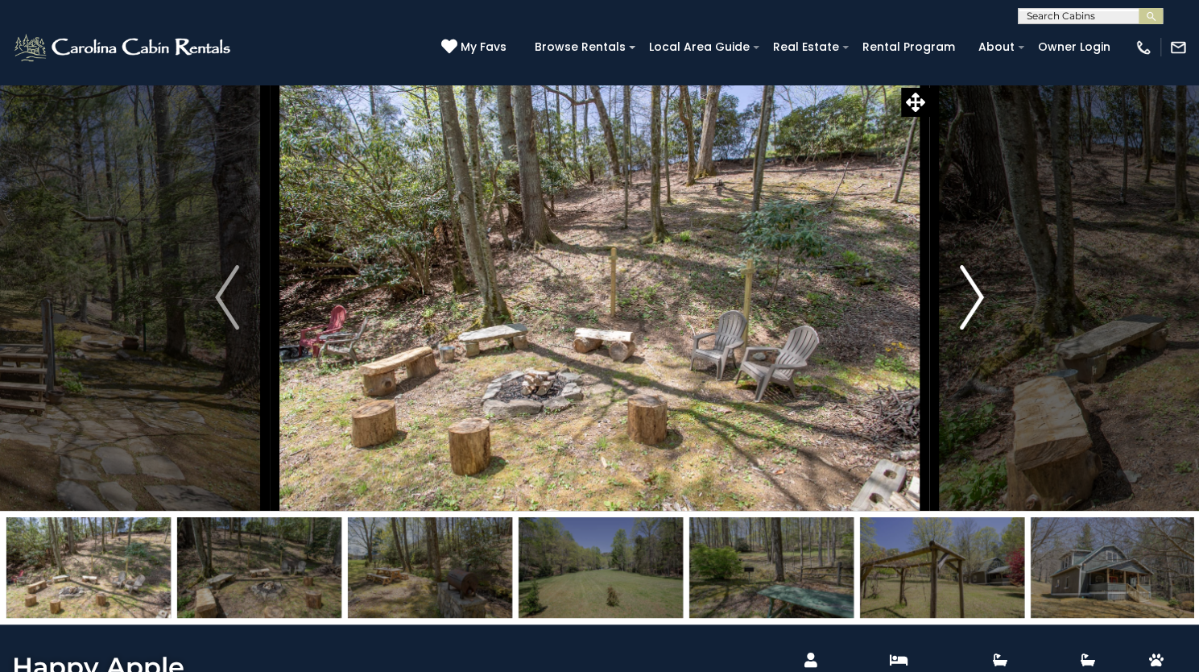
click at [971, 329] on img "Next" at bounding box center [972, 297] width 24 height 64
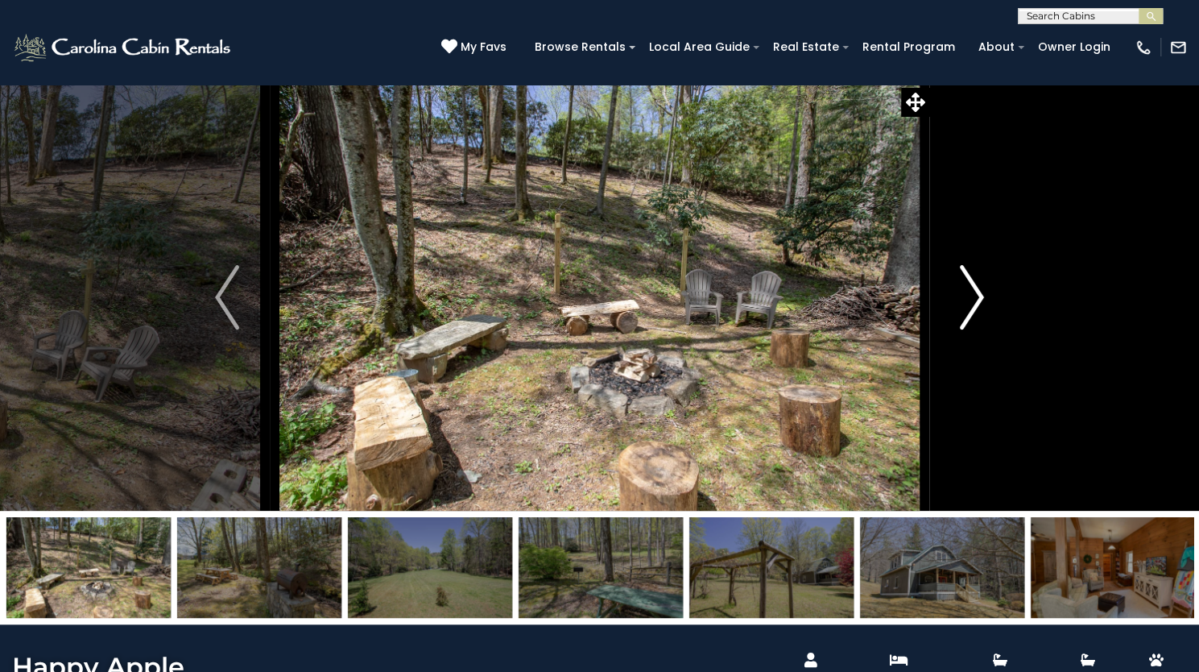
click at [971, 329] on img "Next" at bounding box center [972, 297] width 24 height 64
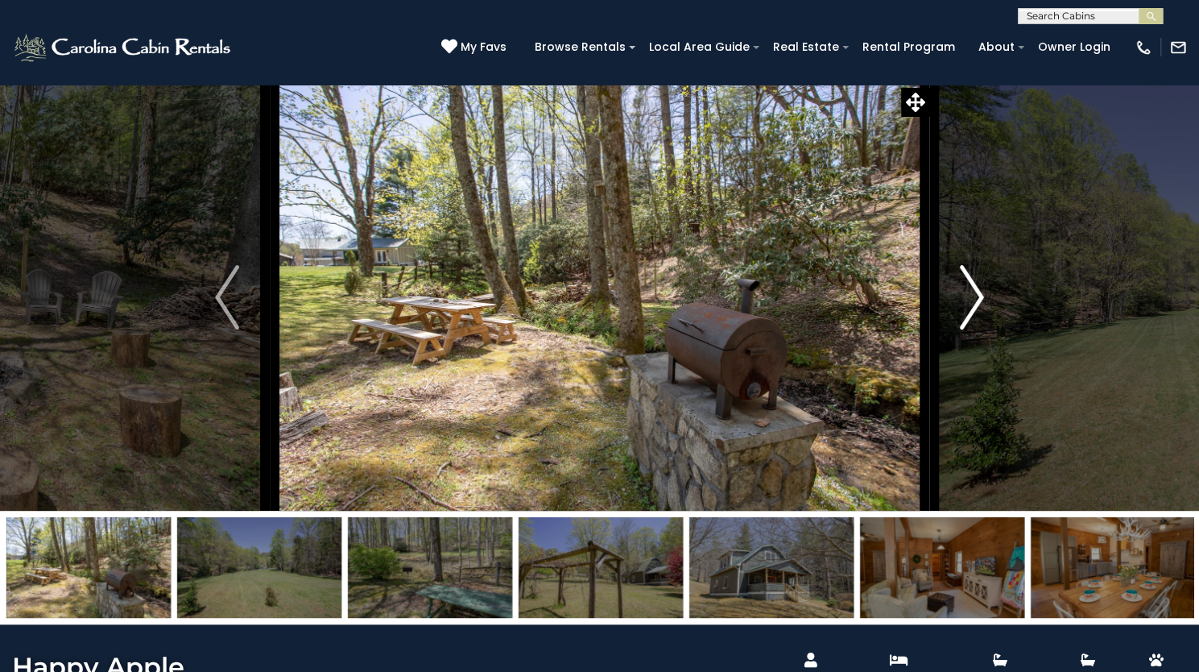
click at [971, 329] on img "Next" at bounding box center [972, 297] width 24 height 64
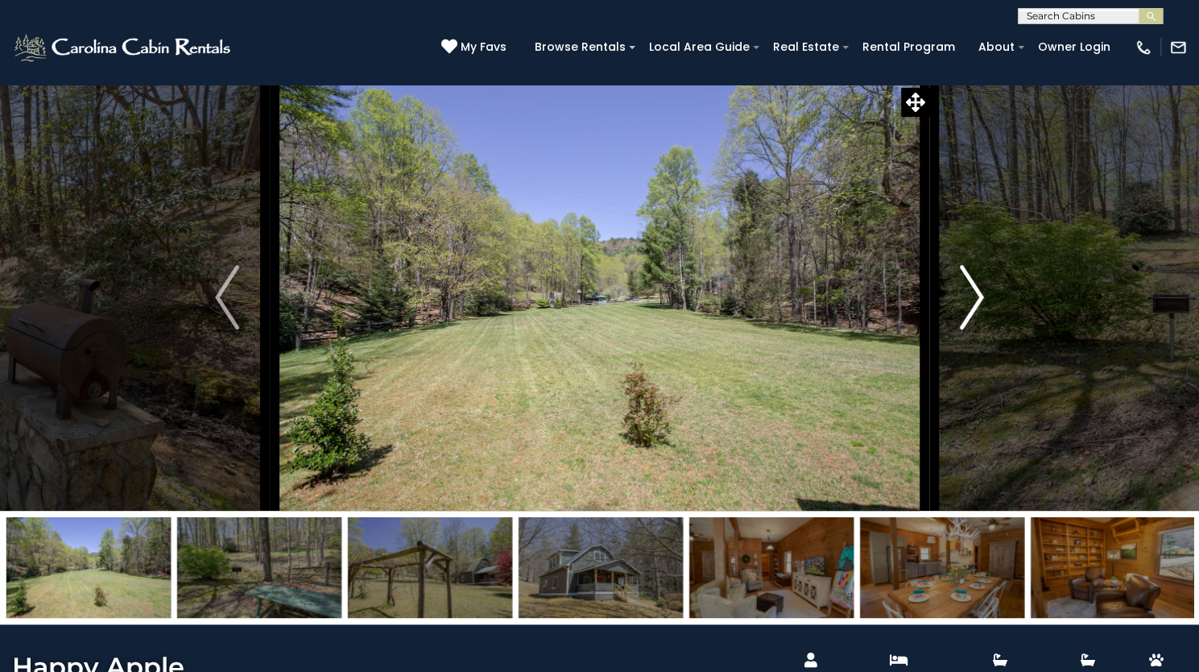
click at [978, 329] on img "Next" at bounding box center [972, 297] width 24 height 64
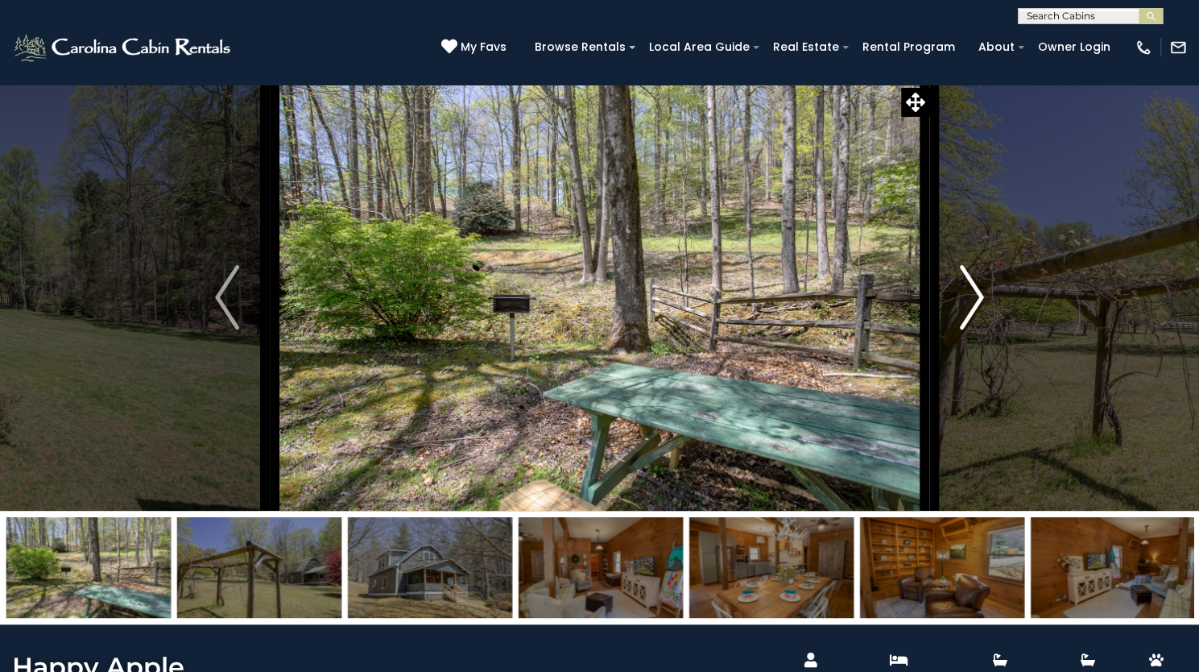
click at [978, 329] on img "Next" at bounding box center [972, 297] width 24 height 64
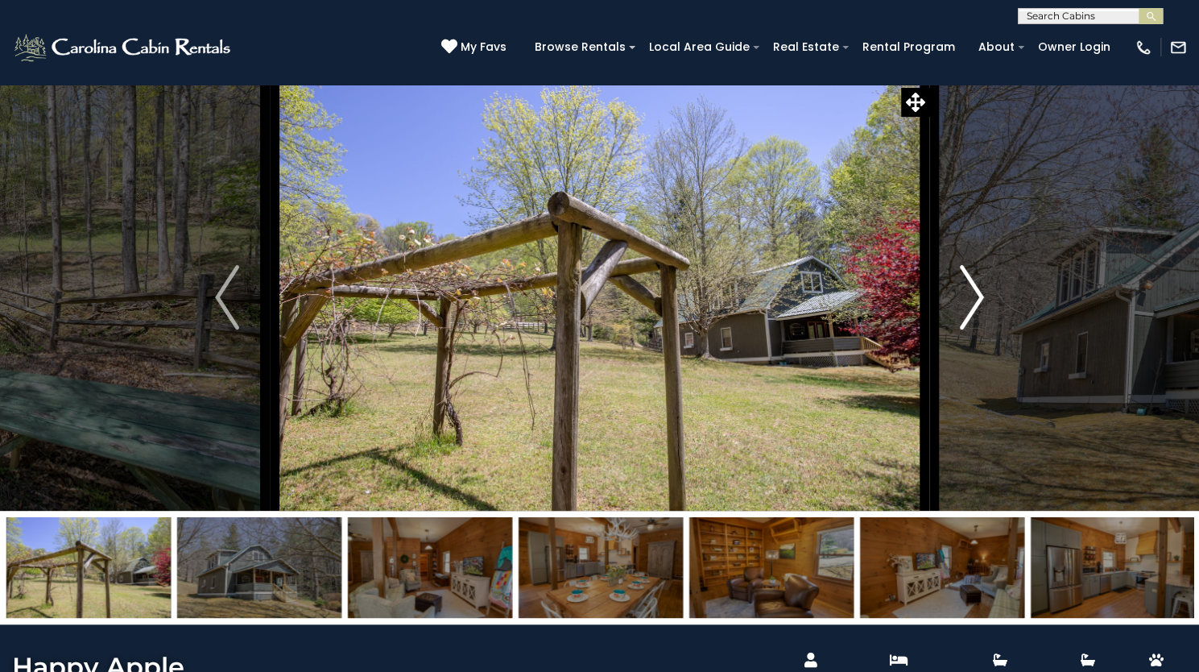
click at [978, 329] on img "Next" at bounding box center [972, 297] width 24 height 64
